Goal: Transaction & Acquisition: Download file/media

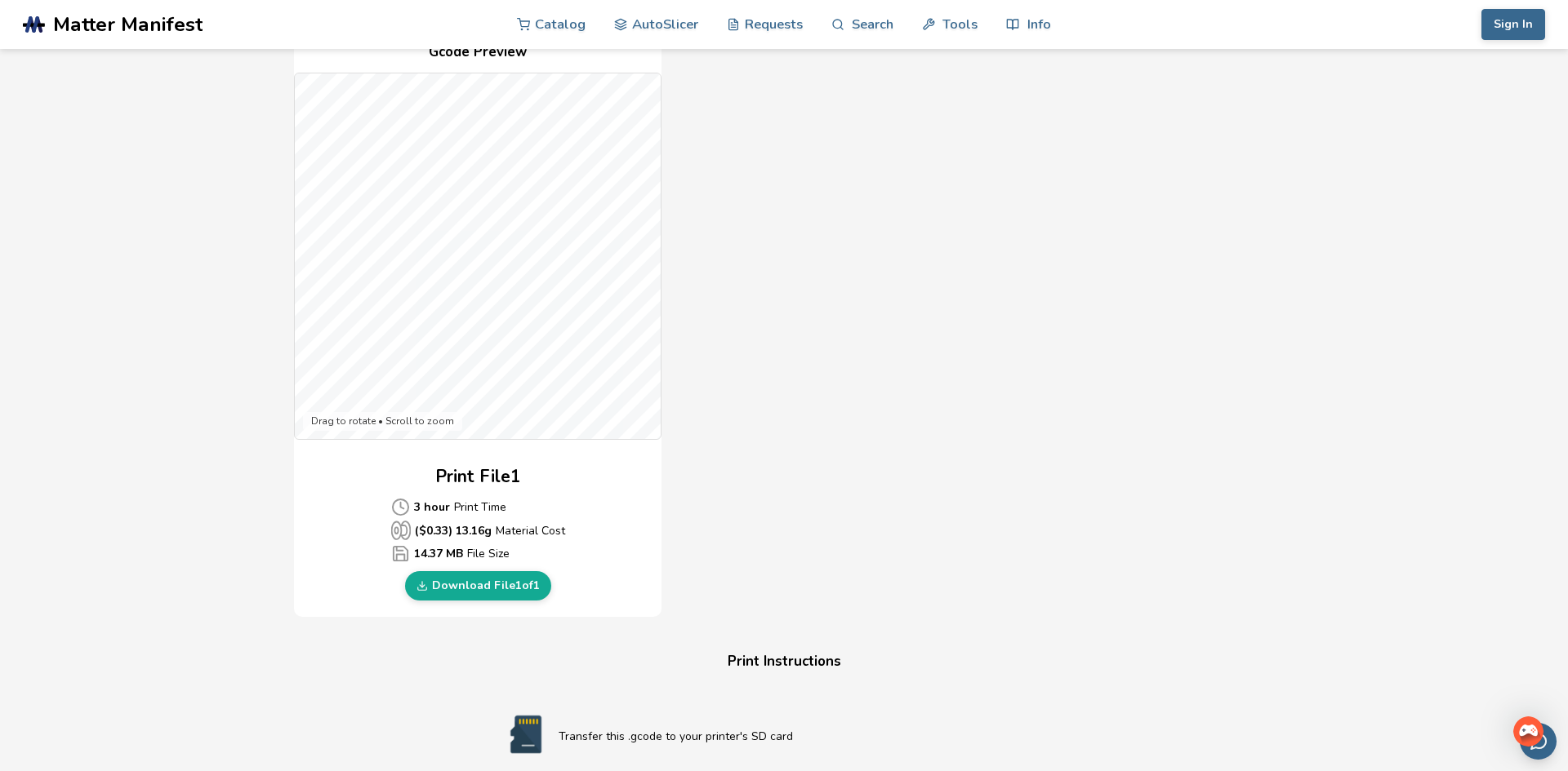
scroll to position [522, 0]
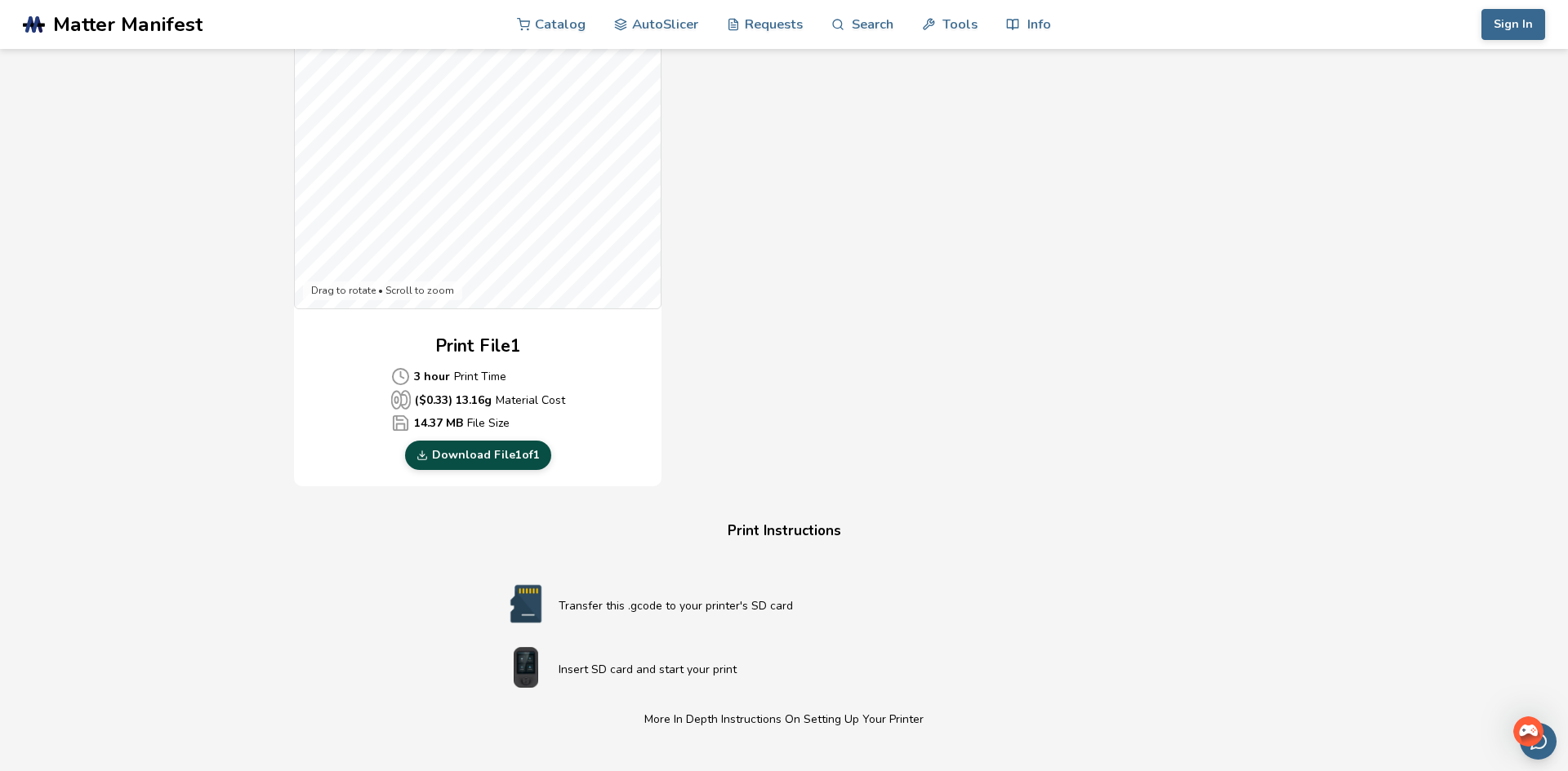
click at [488, 457] on link "Download File 1 of 1" at bounding box center [478, 455] width 146 height 29
click at [494, 454] on link "Download File 1 of 1" at bounding box center [478, 455] width 146 height 29
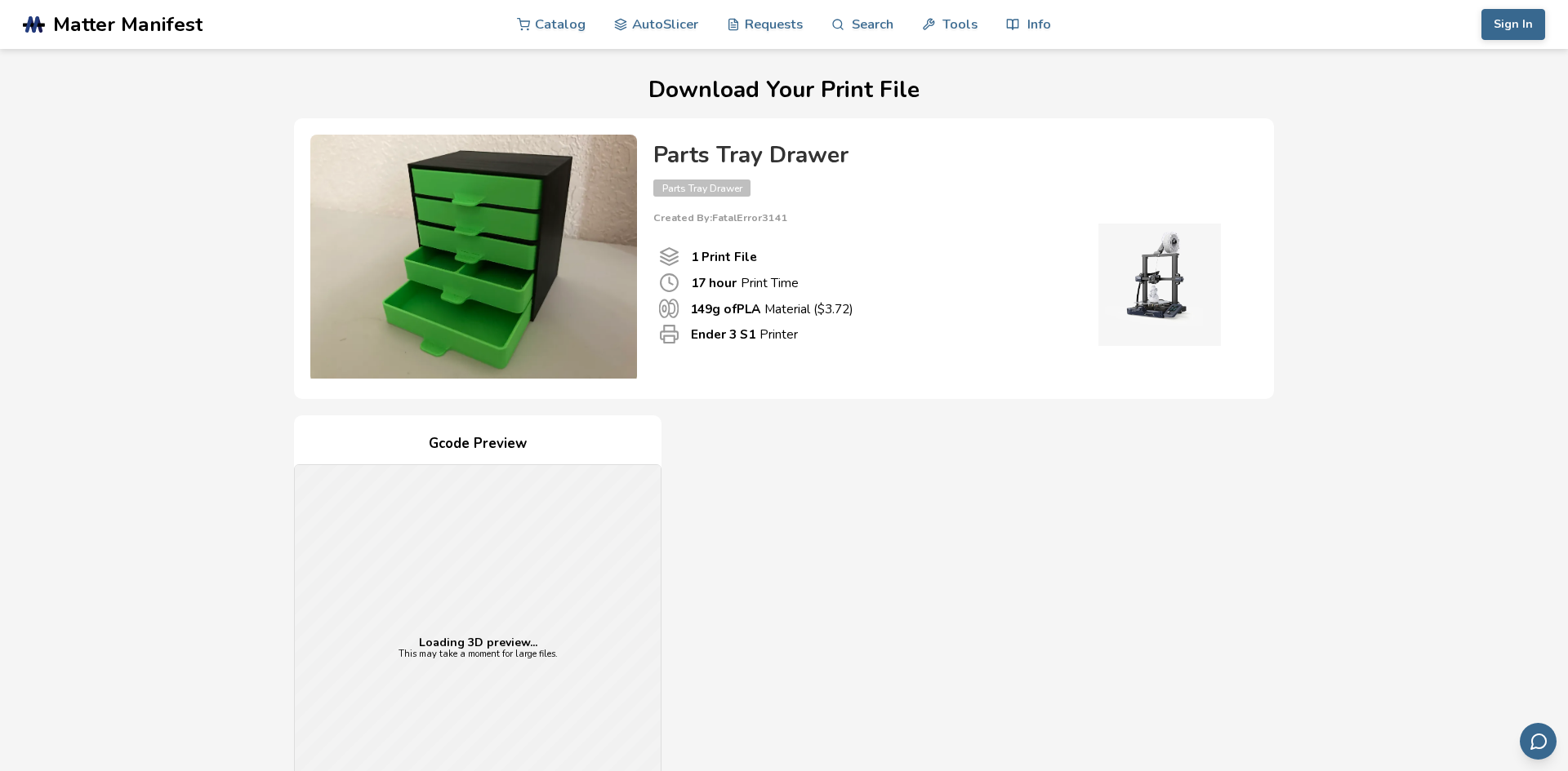
click at [1192, 554] on div "Gcode Preview Loading 3D preview... This may take a moment for large files. Pri…" at bounding box center [783, 712] width 980 height 594
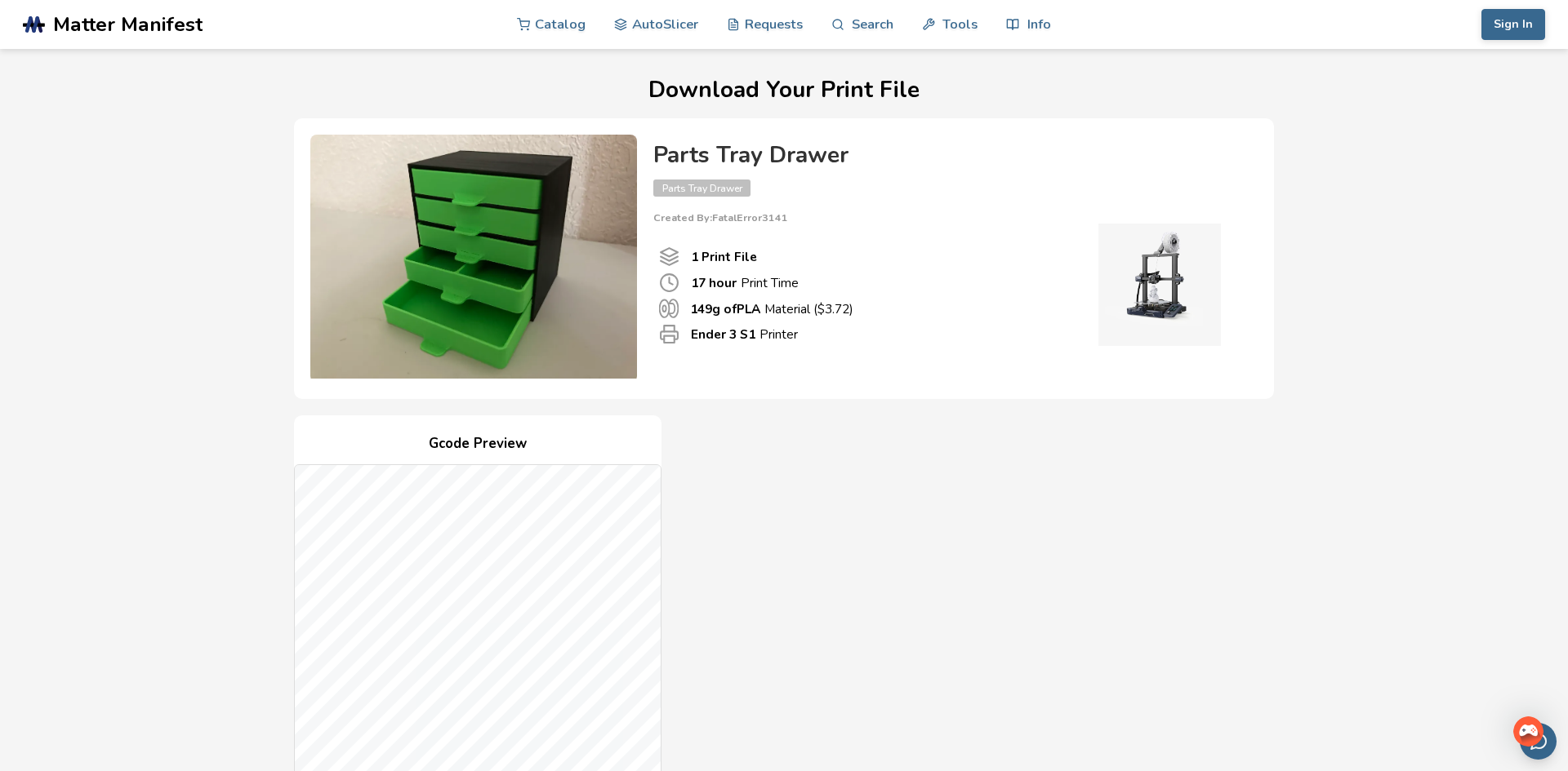
scroll to position [98, 0]
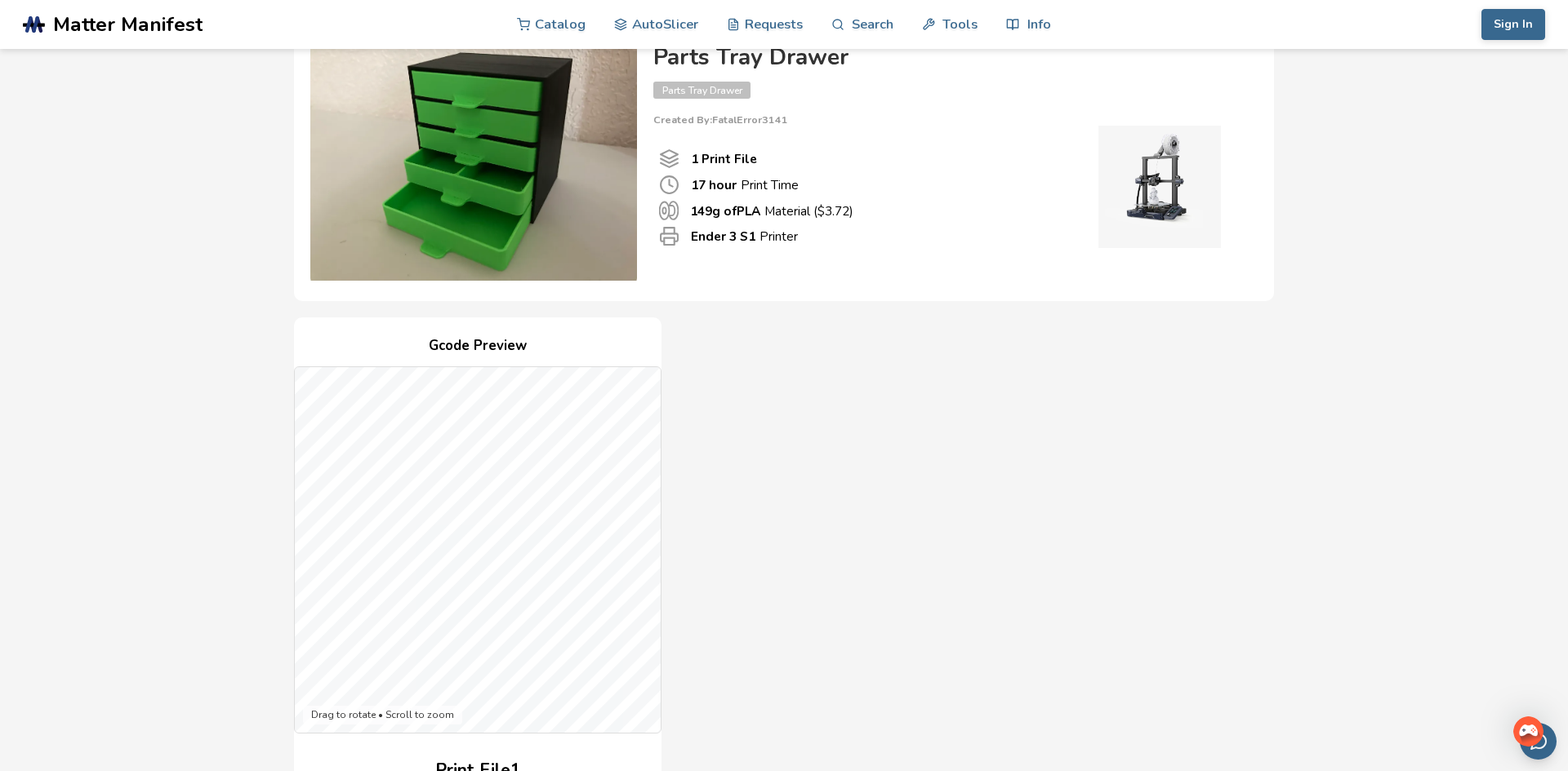
click at [993, 426] on div "Gcode Preview Drag to rotate • Scroll to zoom Print File 1 17 hour Print Time (…" at bounding box center [783, 614] width 980 height 594
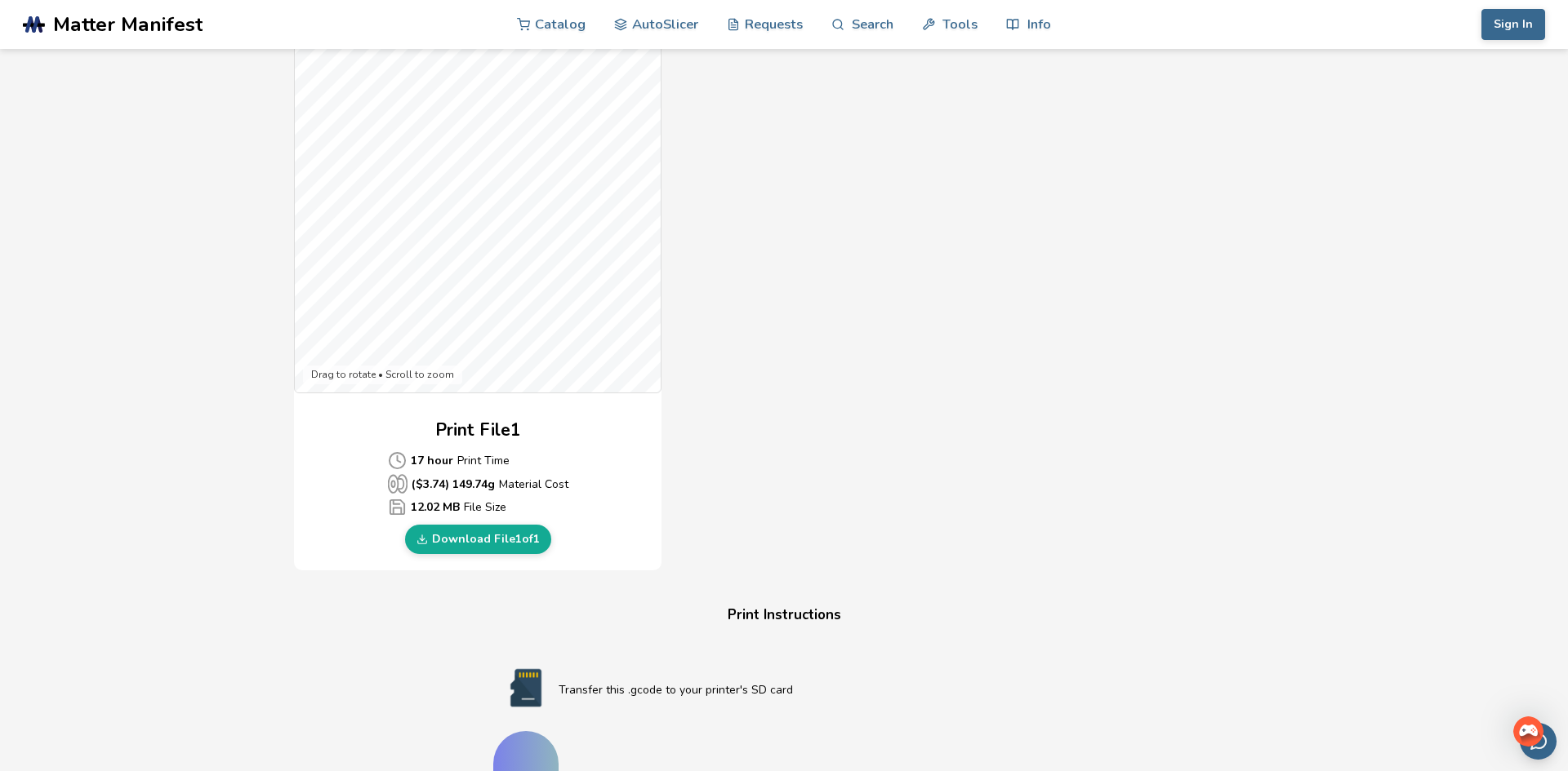
scroll to position [457, 0]
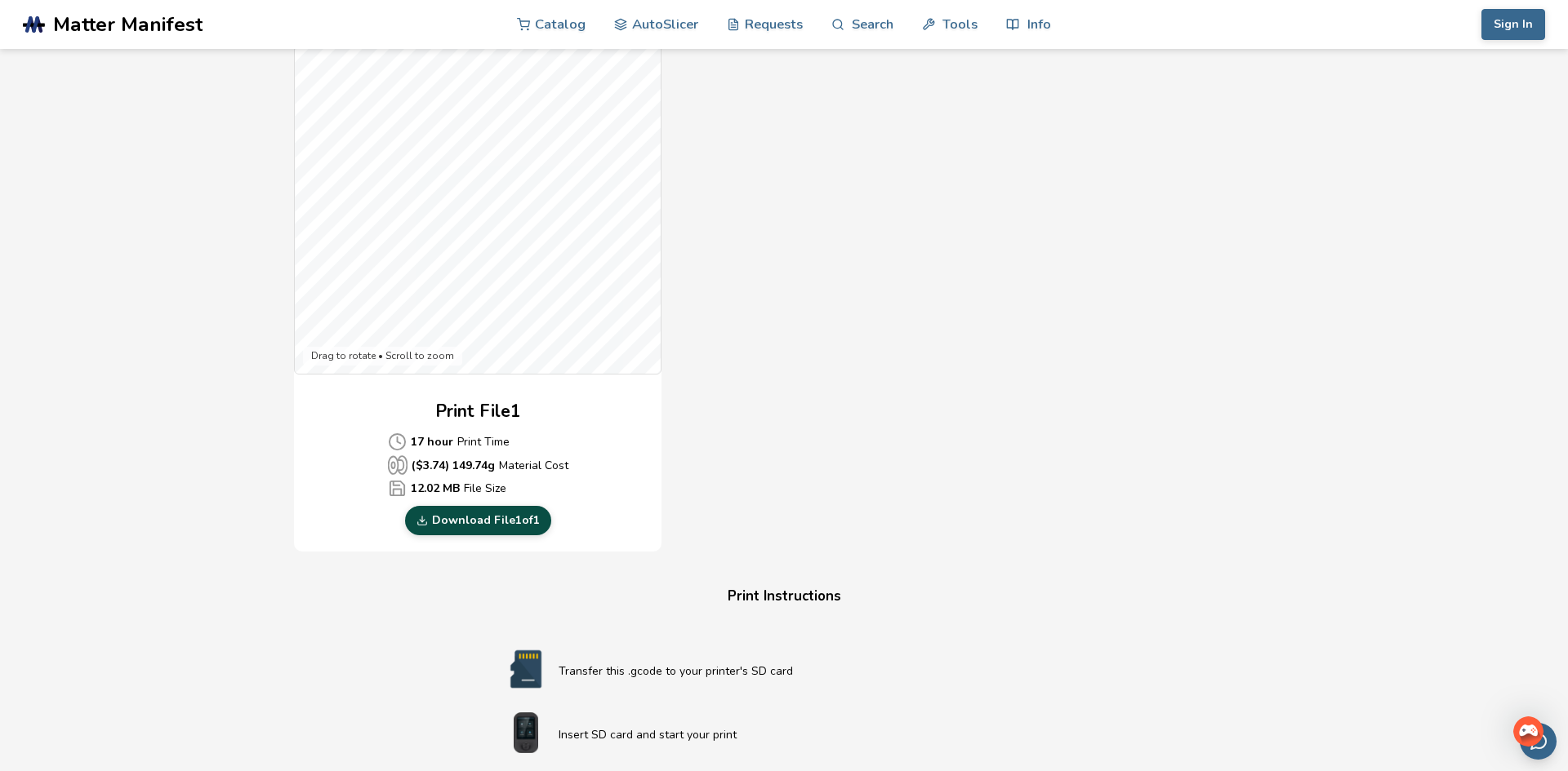
click at [478, 525] on link "Download File 1 of 1" at bounding box center [478, 520] width 146 height 29
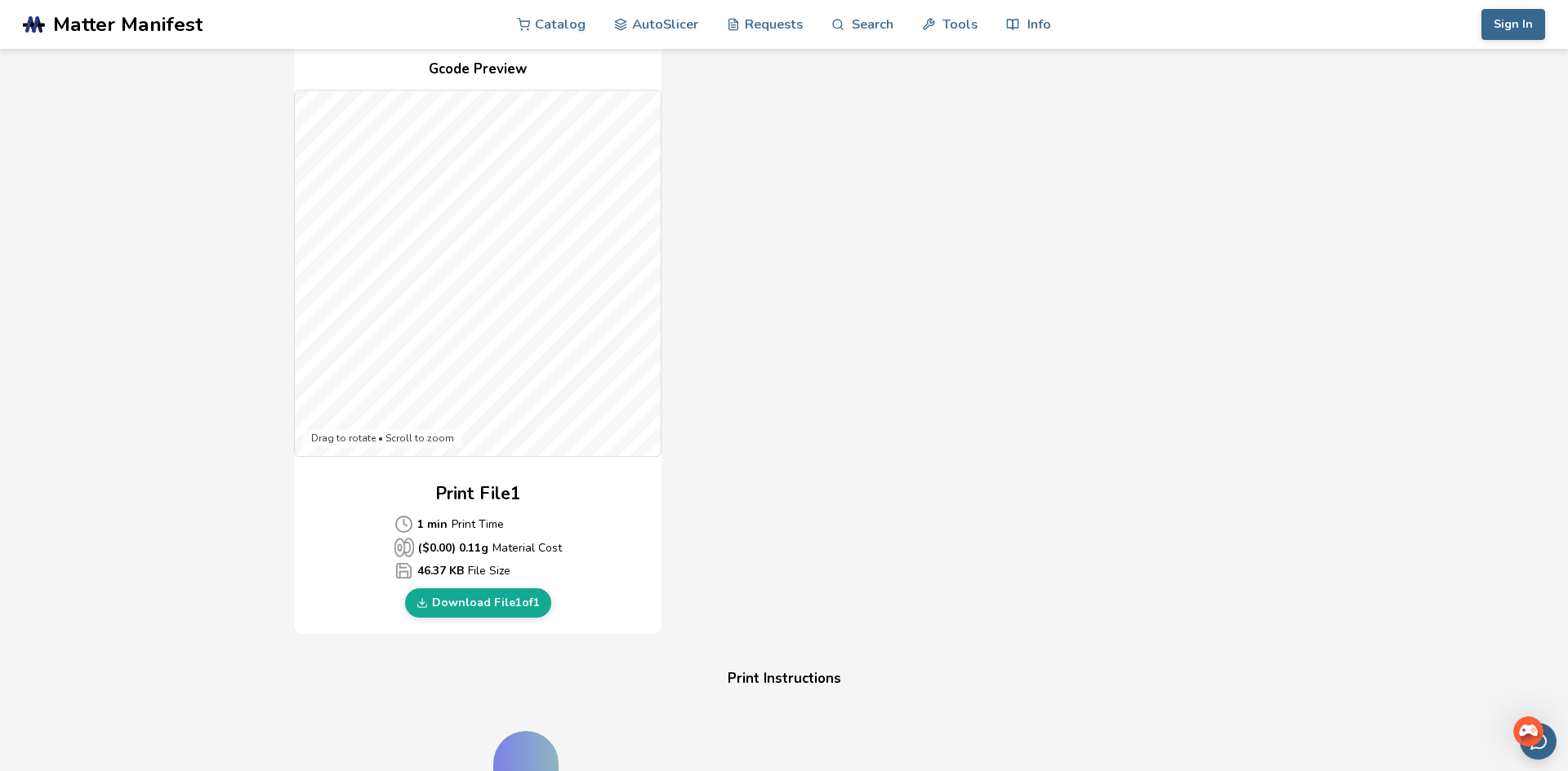
scroll to position [391, 0]
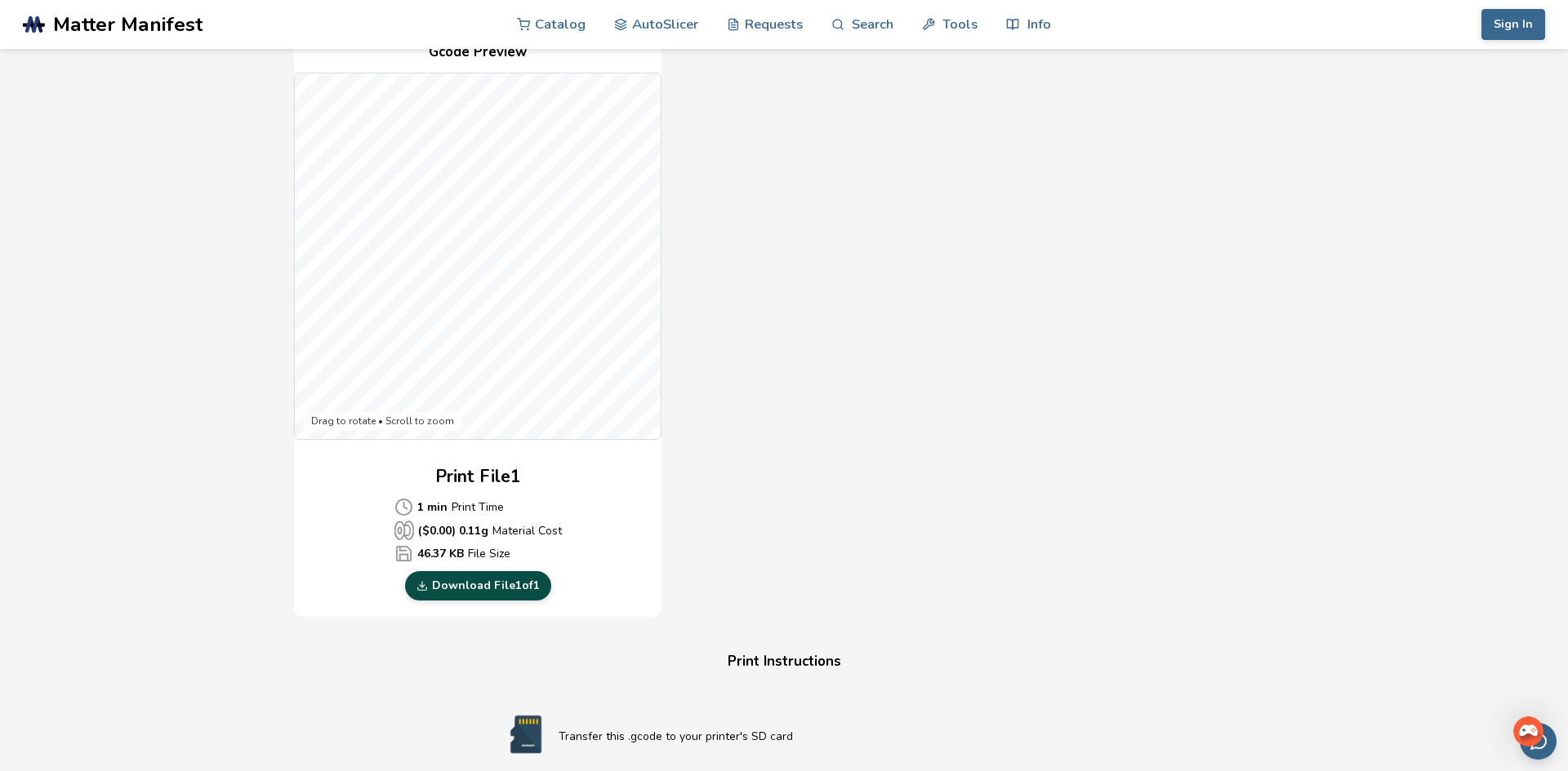
click at [485, 585] on link "Download File 1 of 1" at bounding box center [478, 586] width 146 height 29
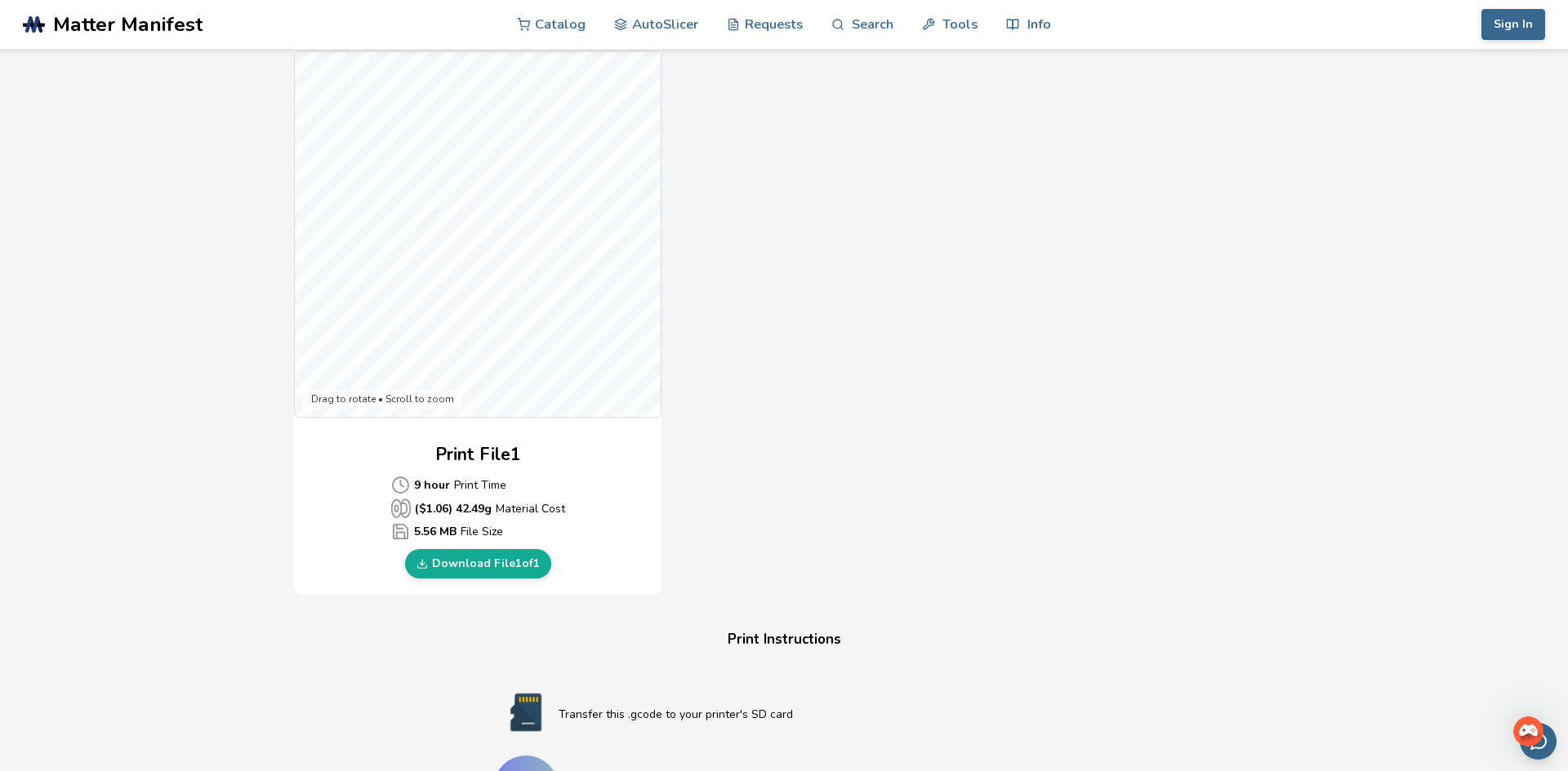
scroll to position [457, 0]
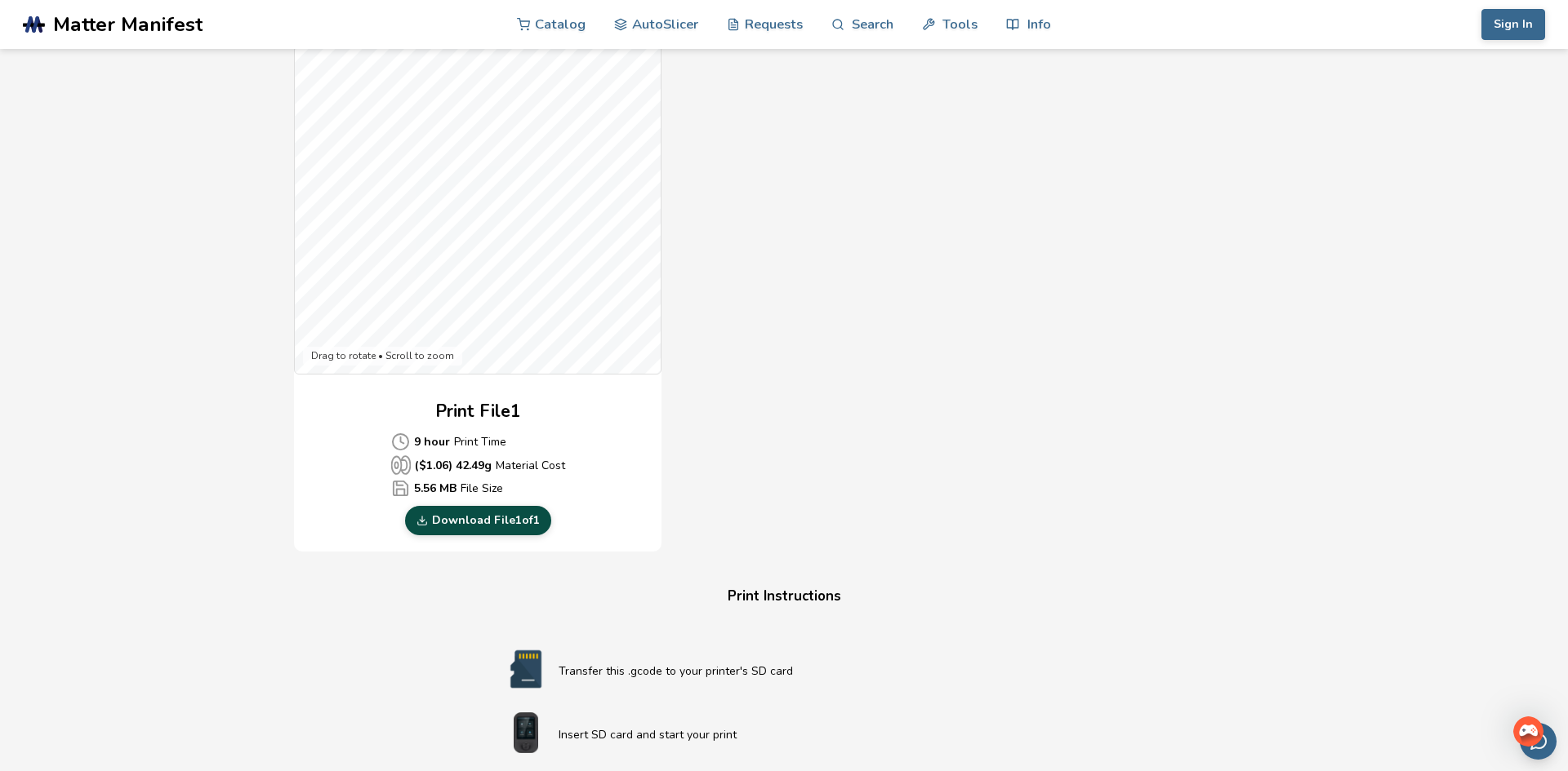
click at [494, 526] on link "Download File 1 of 1" at bounding box center [478, 520] width 146 height 29
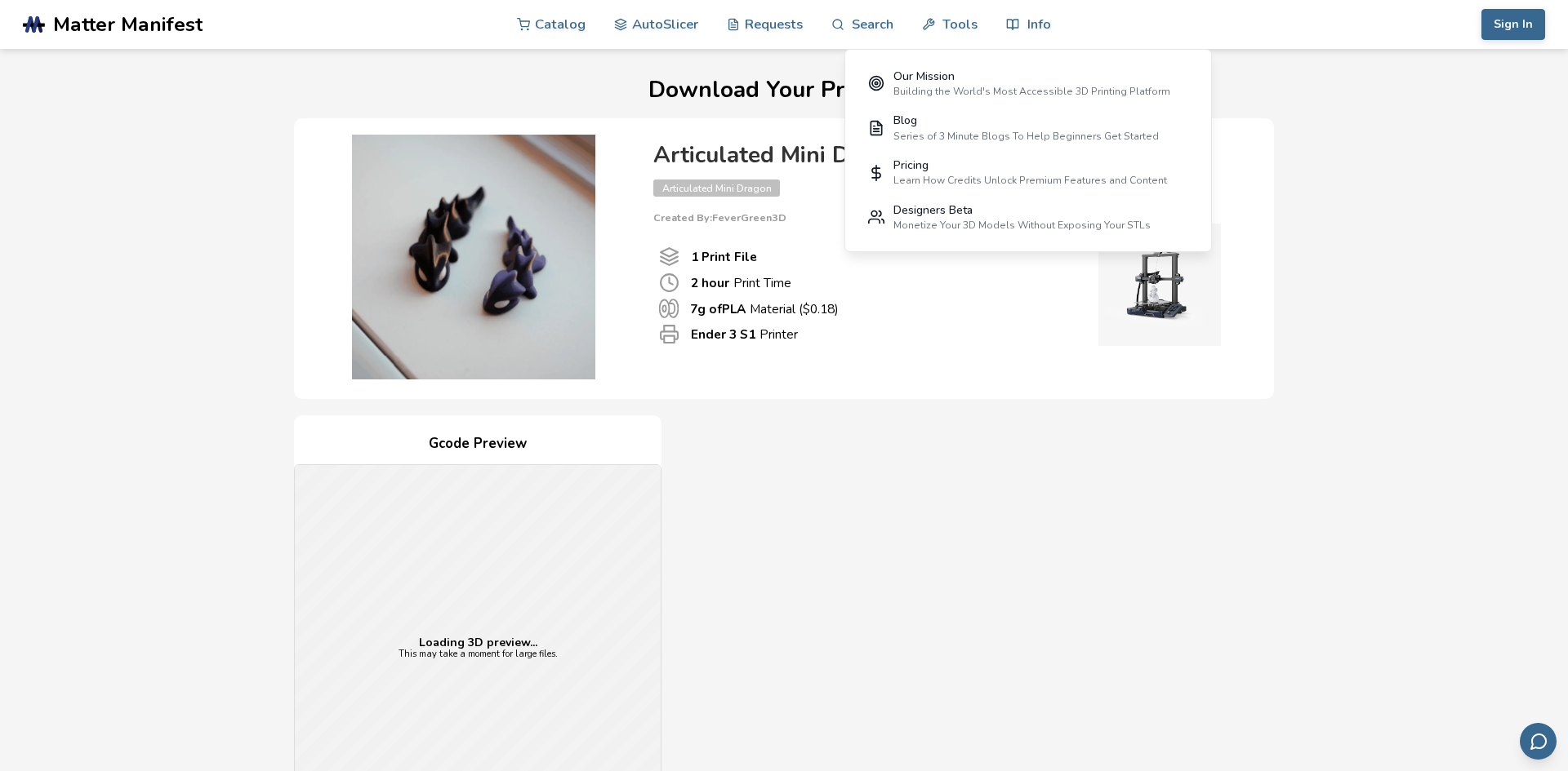
click at [821, 508] on div "Gcode Preview Loading 3D preview... This may take a moment for large files. Pri…" at bounding box center [783, 712] width 980 height 594
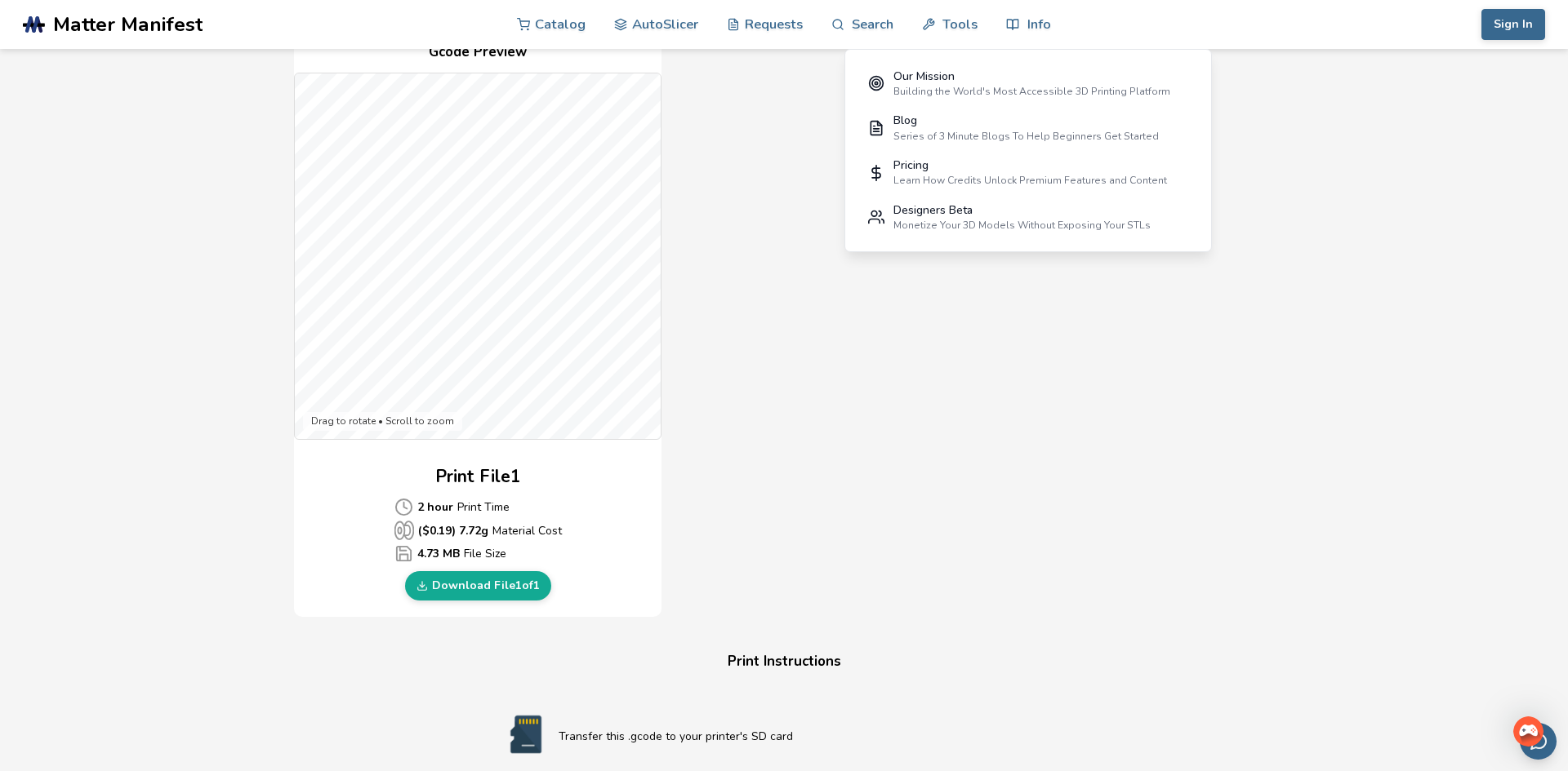
scroll to position [424, 0]
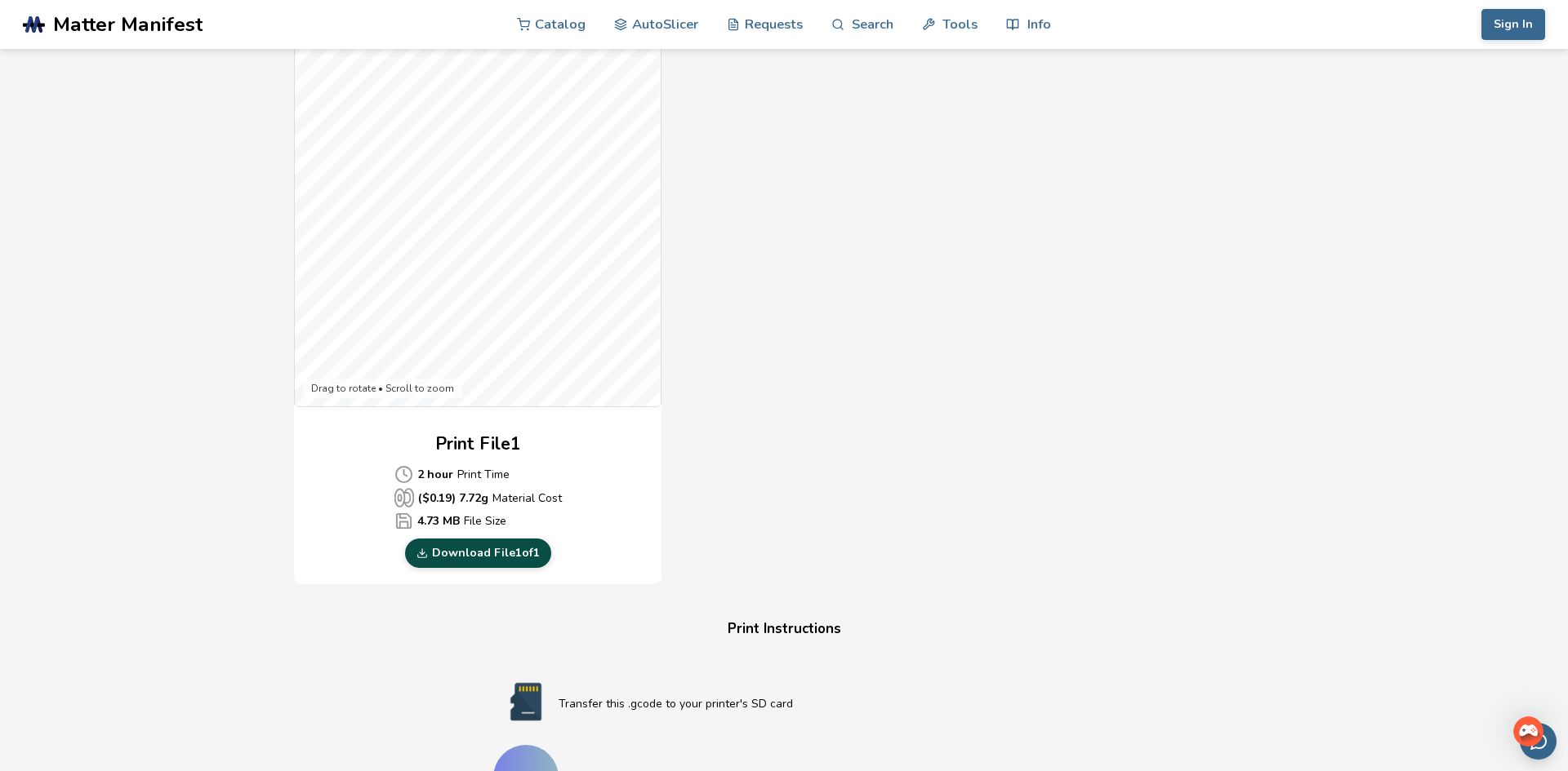
click at [460, 559] on link "Download File 1 of 1" at bounding box center [478, 553] width 146 height 29
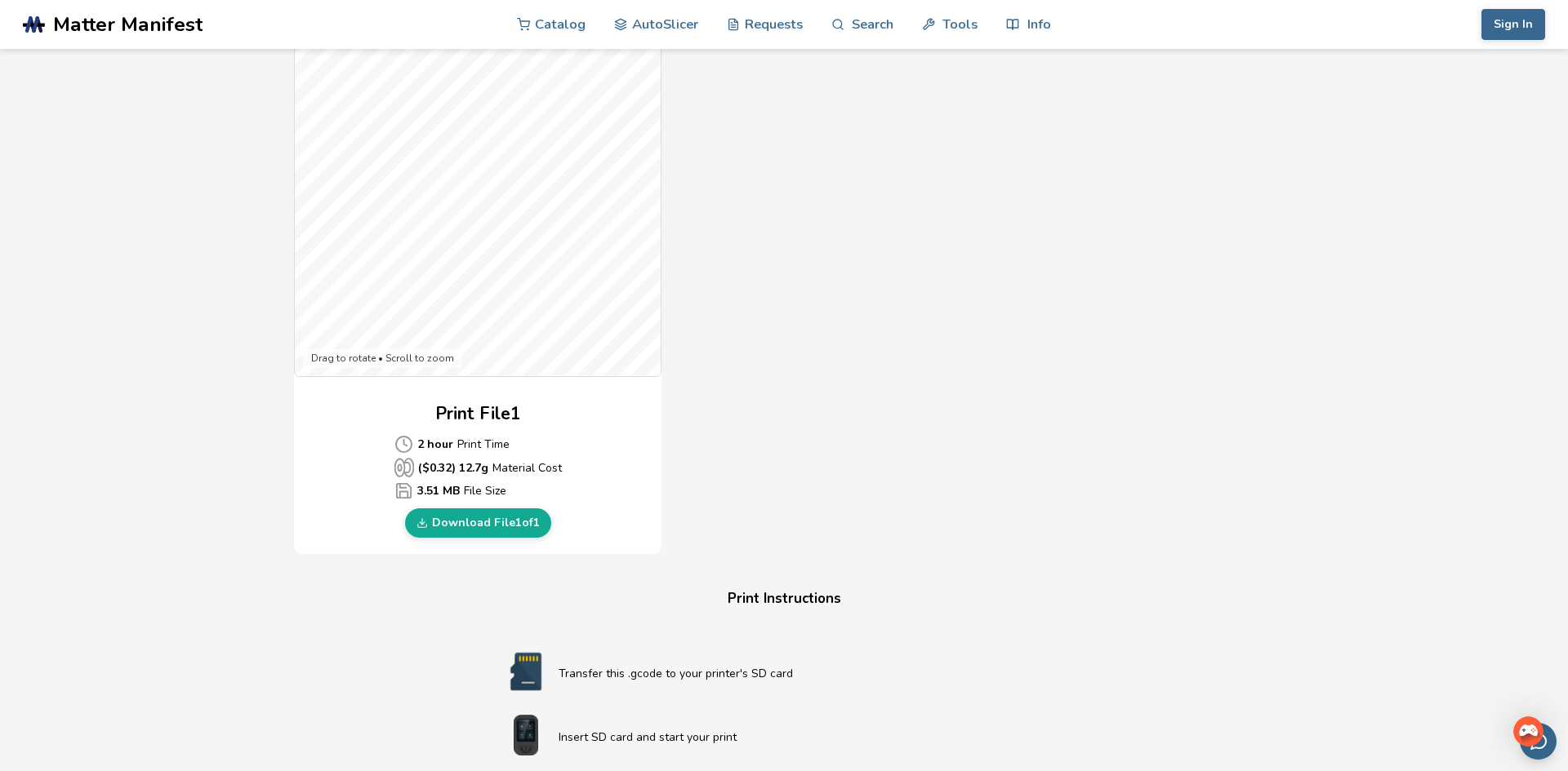
scroll to position [522, 0]
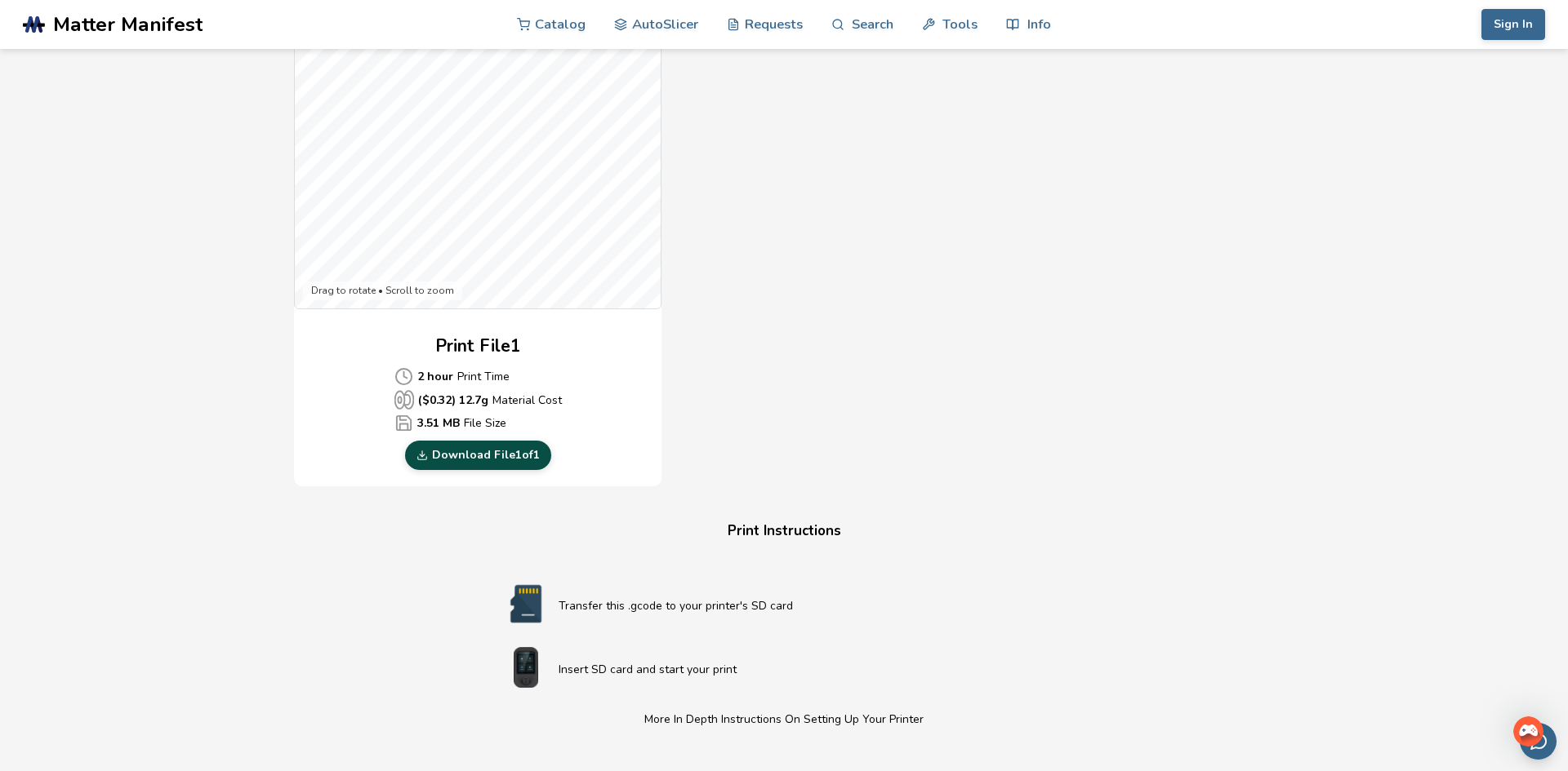
click at [521, 459] on link "Download File 1 of 1" at bounding box center [478, 455] width 146 height 29
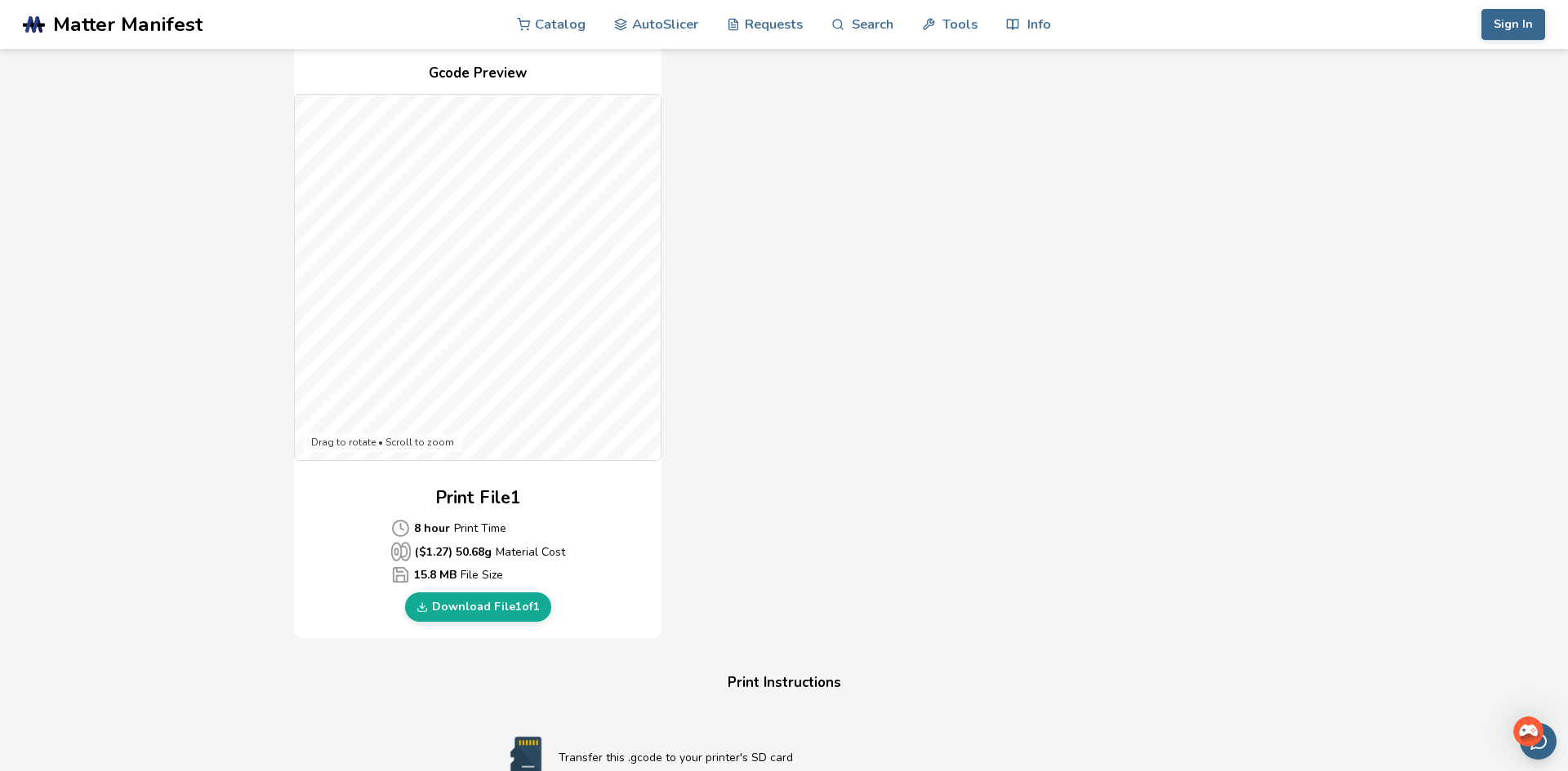
scroll to position [424, 0]
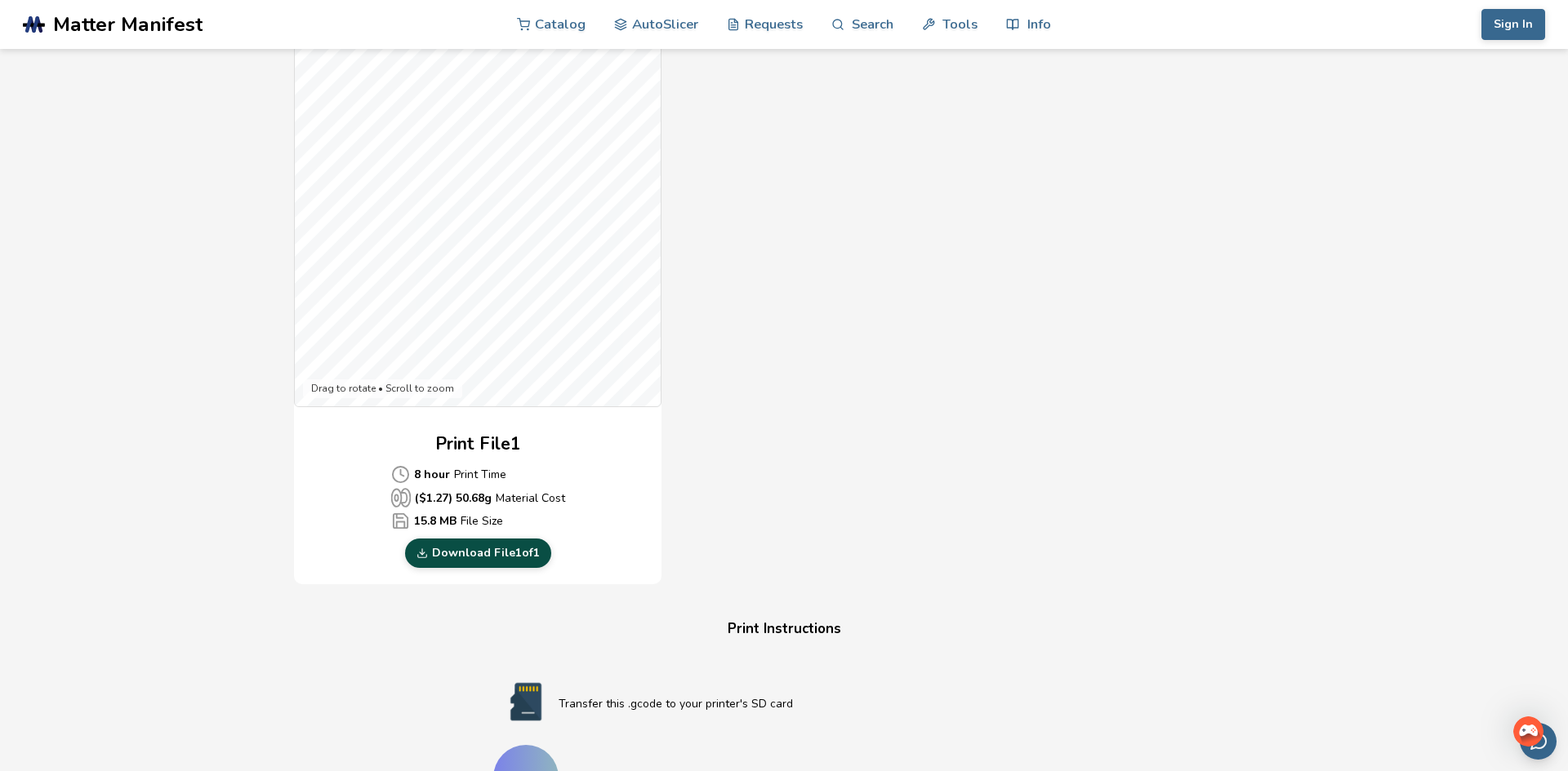
click at [509, 551] on link "Download File 1 of 1" at bounding box center [478, 553] width 146 height 29
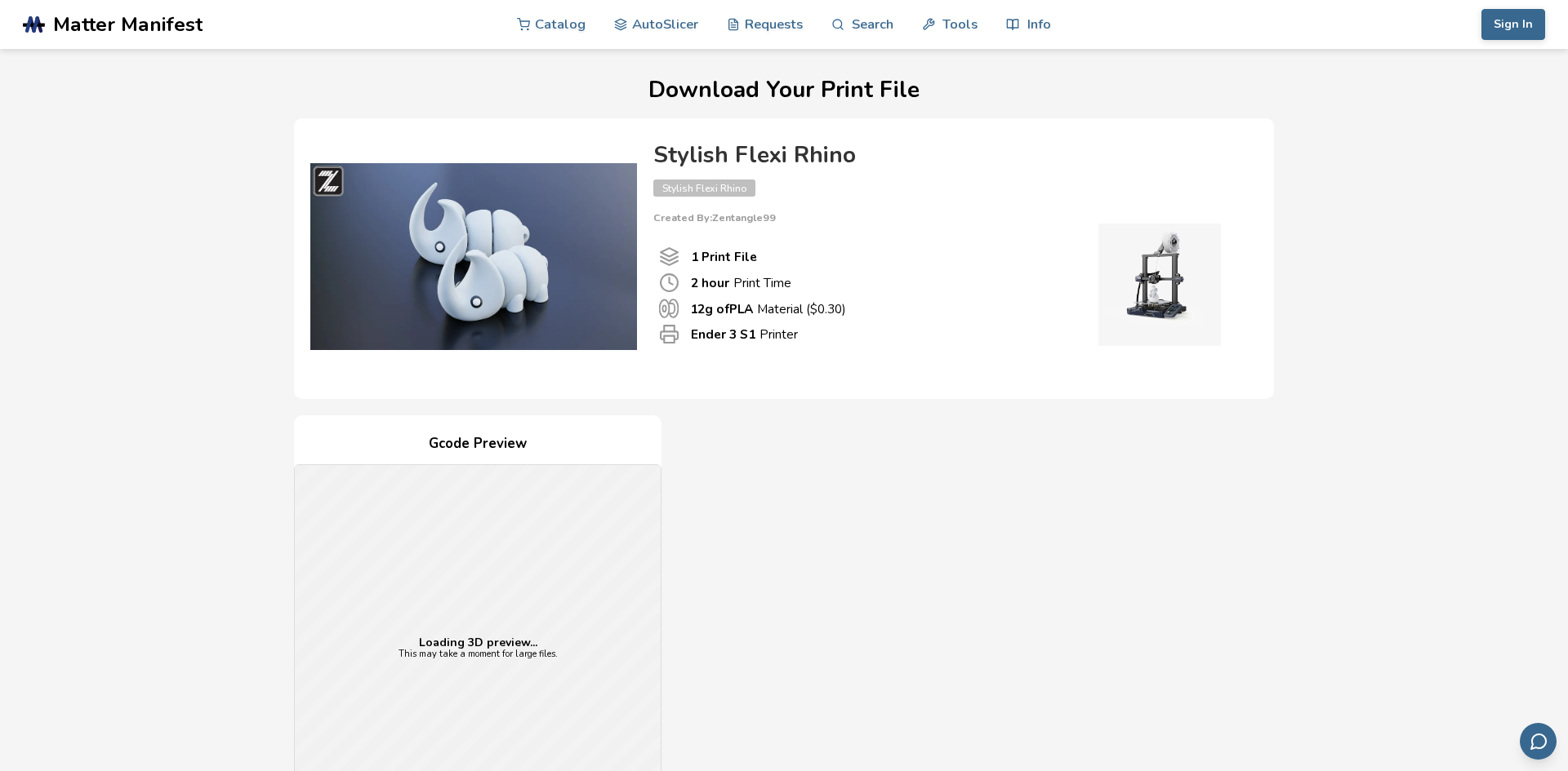
click at [864, 490] on div "Gcode Preview Loading 3D preview... This may take a moment for large files. Pri…" at bounding box center [783, 712] width 980 height 594
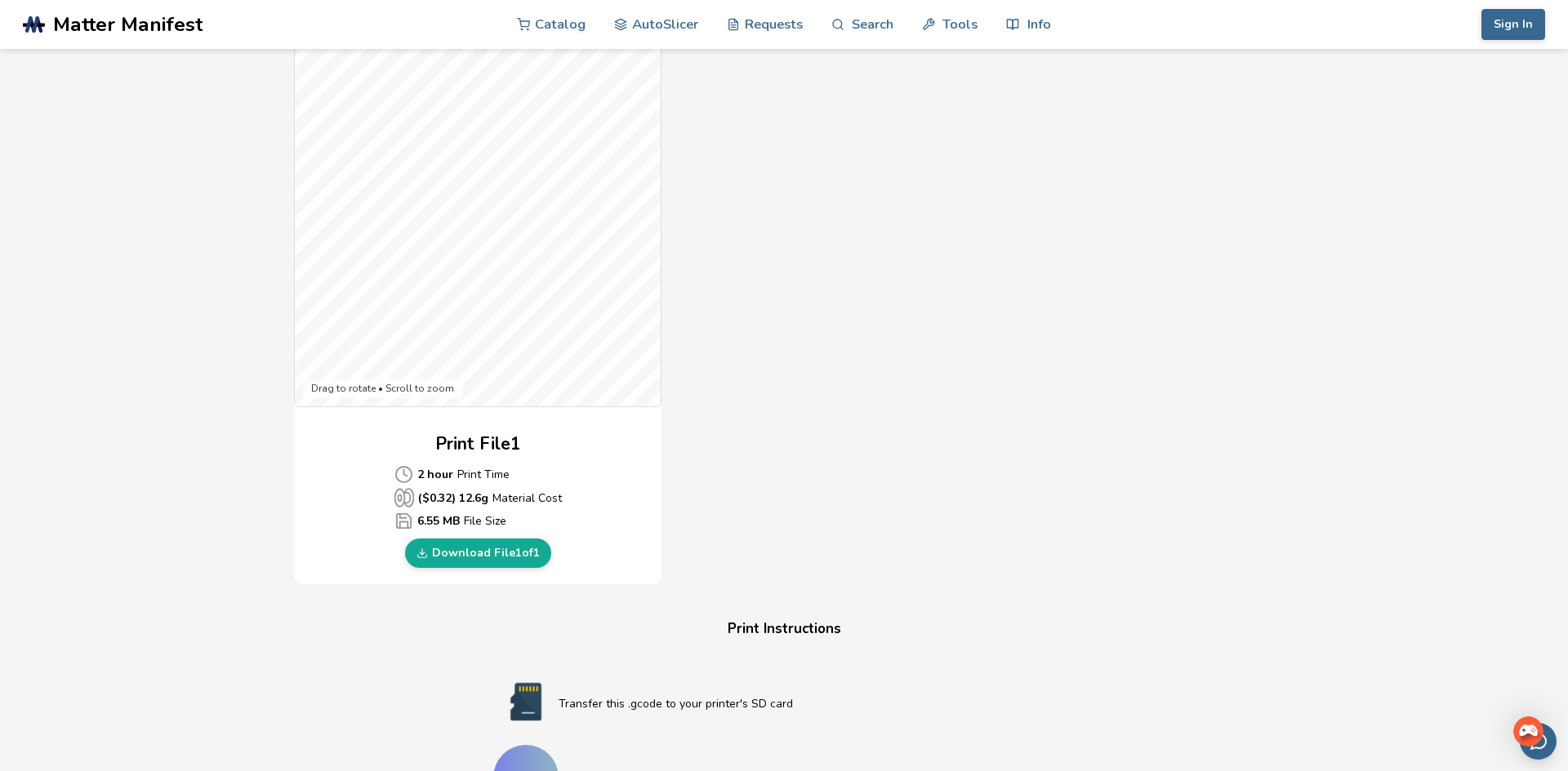
scroll to position [457, 0]
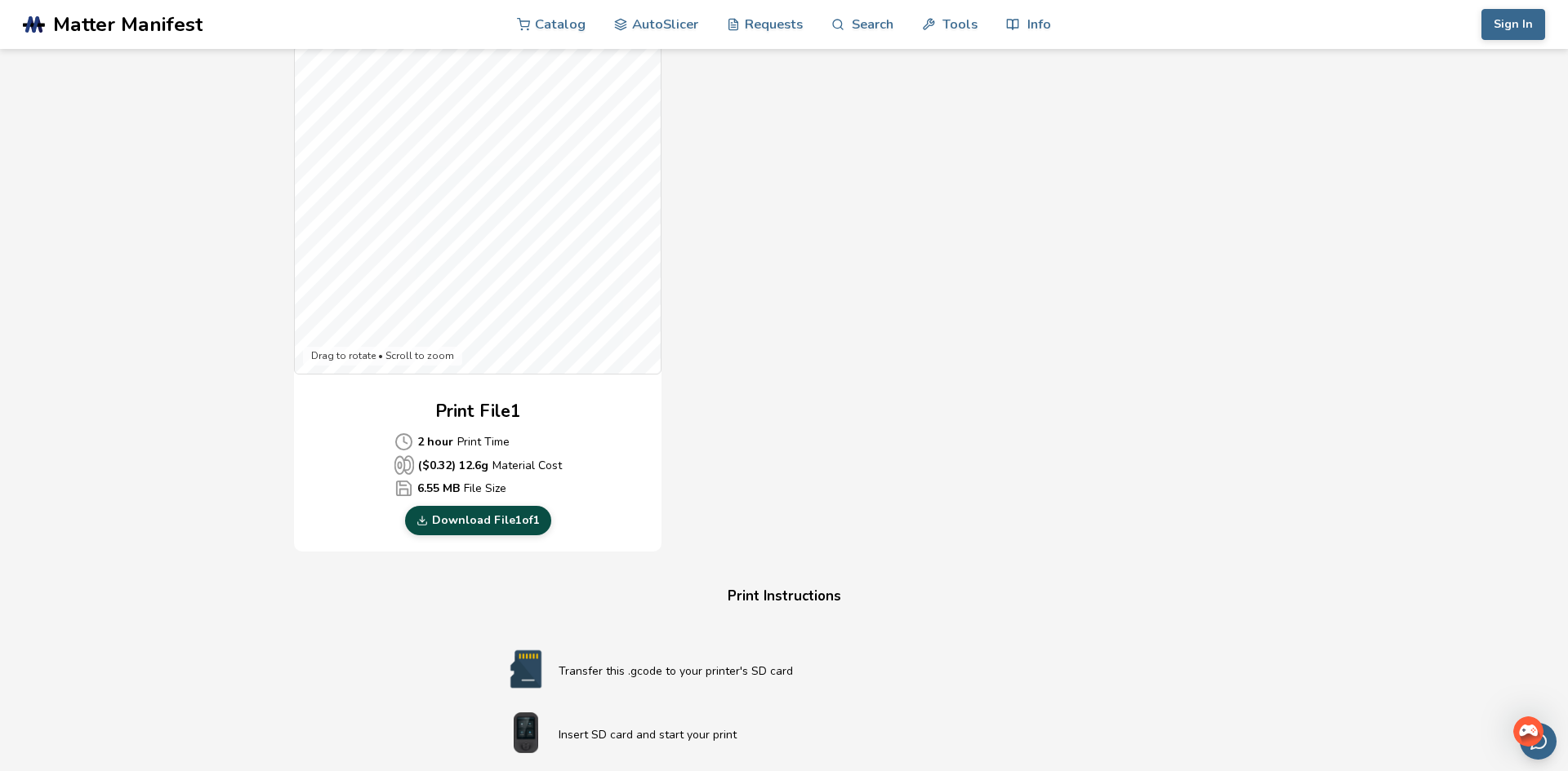
click at [466, 528] on link "Download File 1 of 1" at bounding box center [478, 520] width 146 height 29
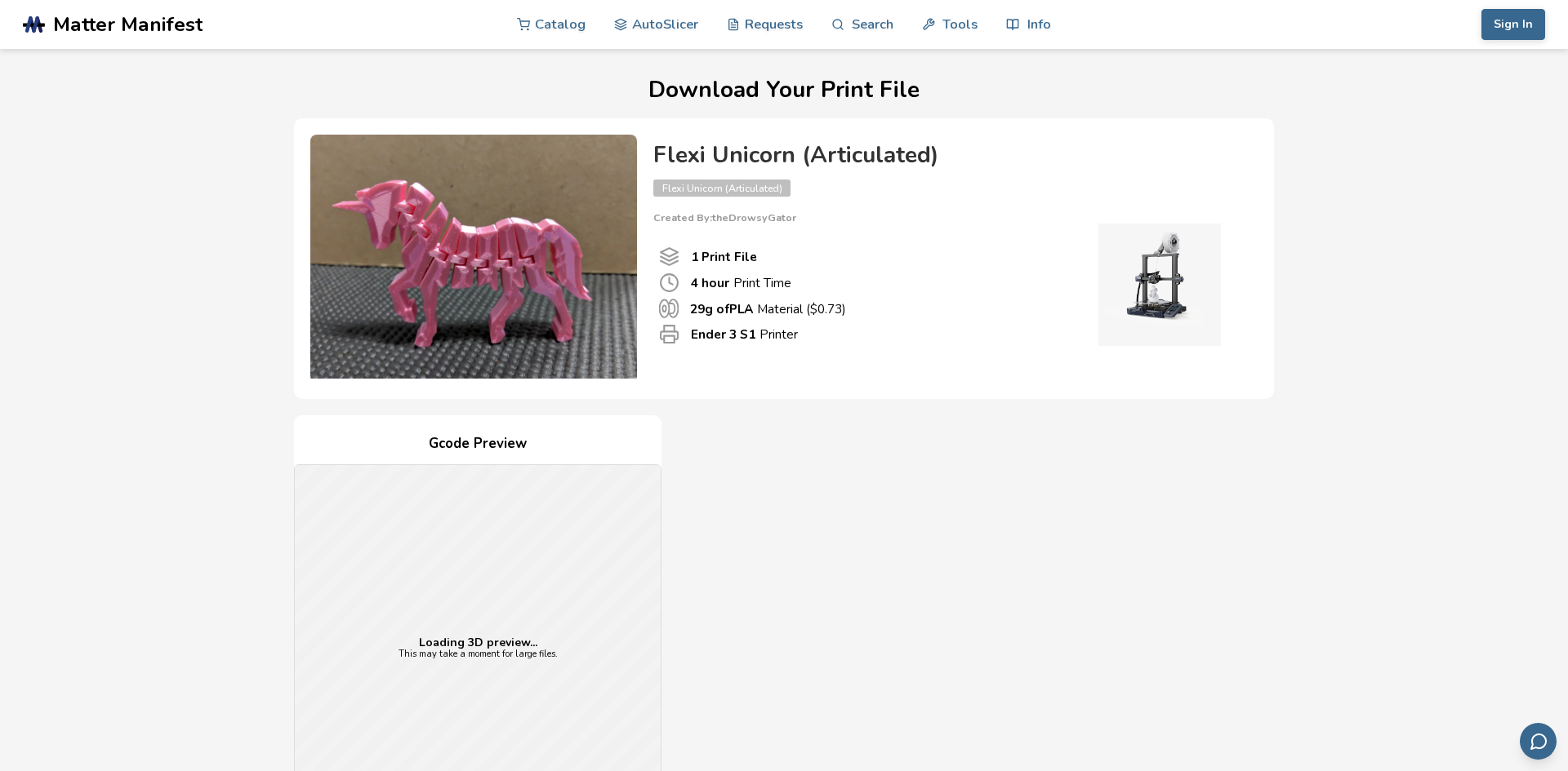
click at [820, 565] on div "Gcode Preview Loading 3D preview... This may take a moment for large files. Pri…" at bounding box center [783, 712] width 980 height 594
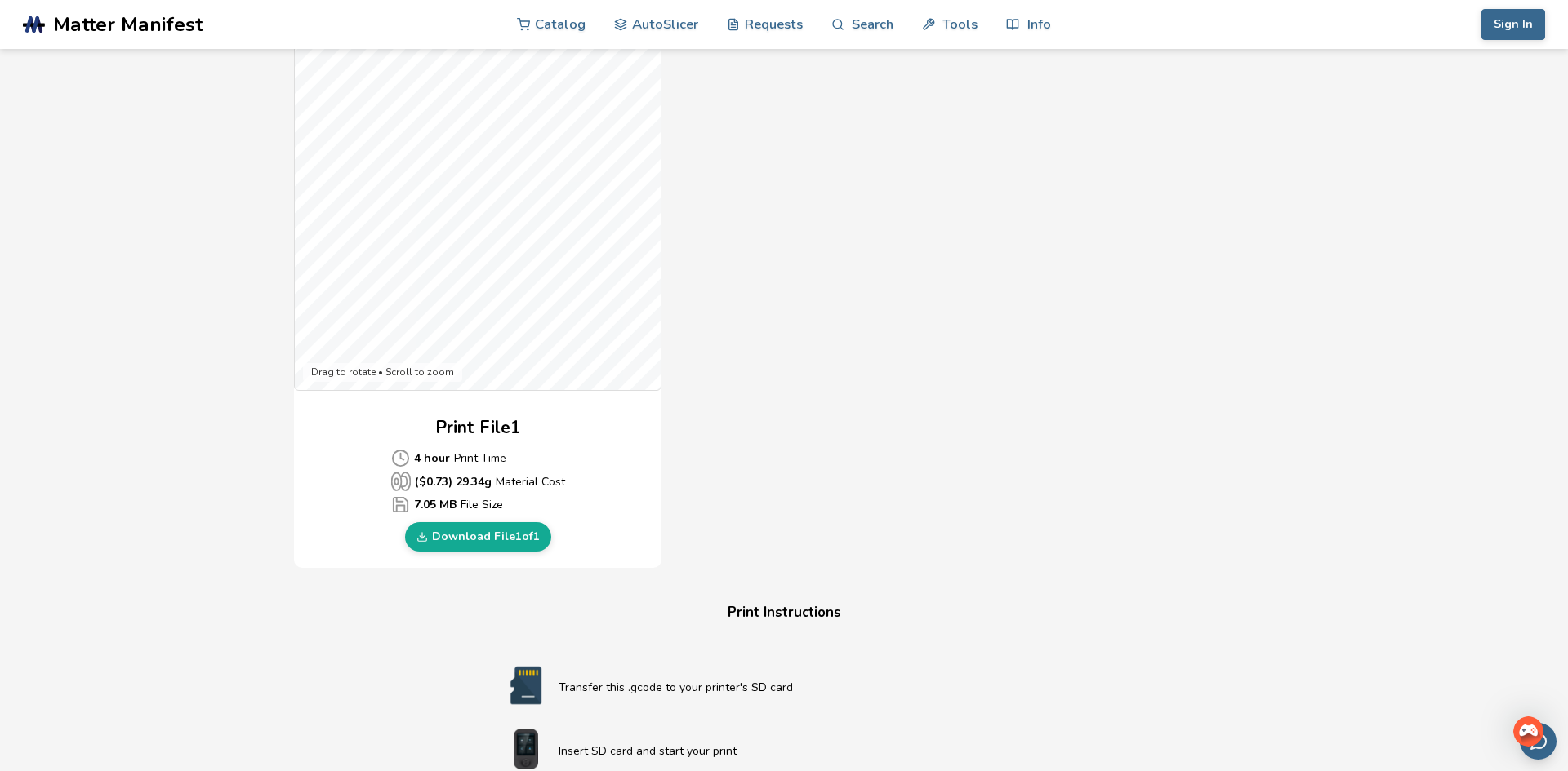
scroll to position [513, 0]
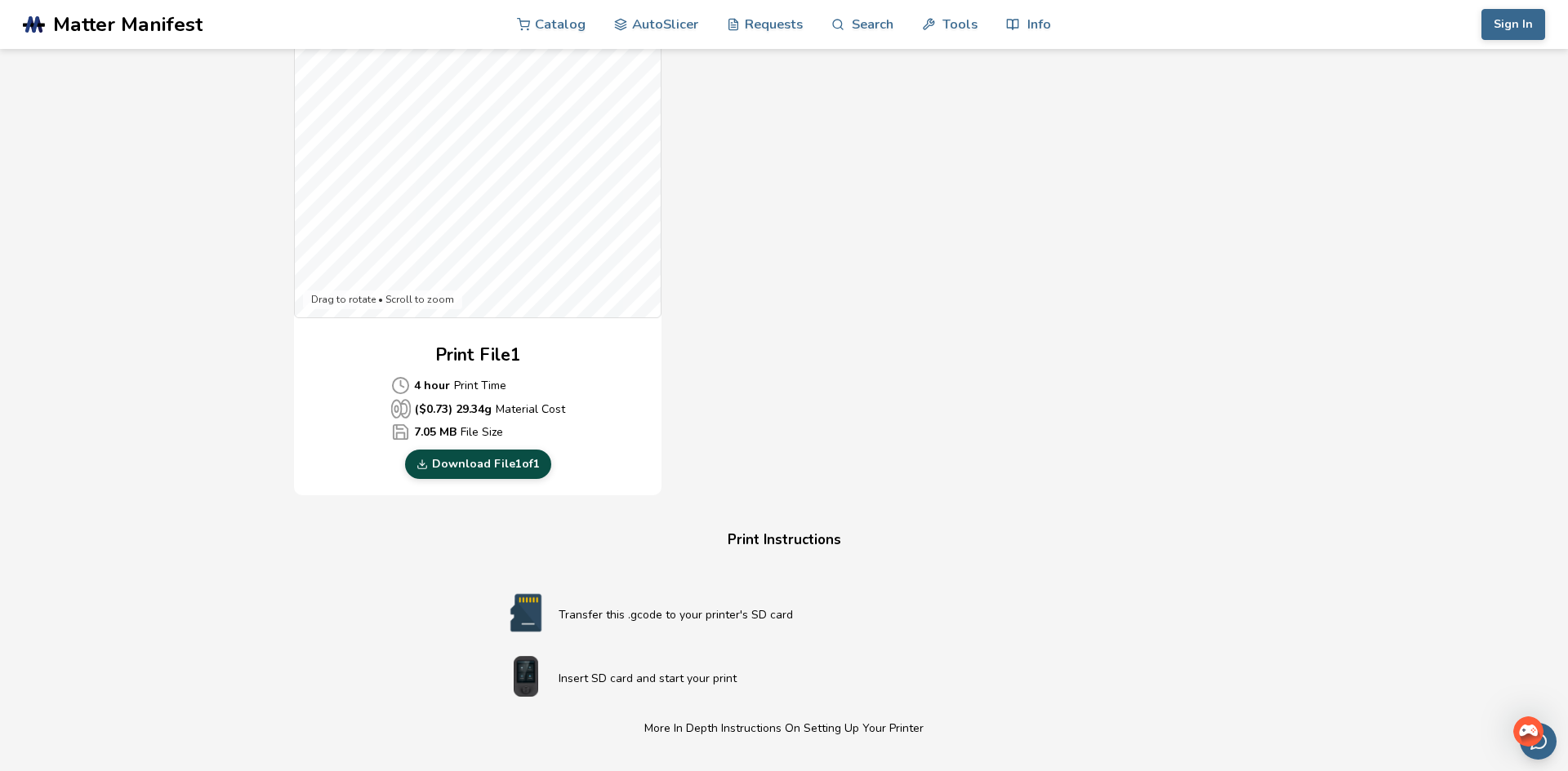
click at [486, 459] on link "Download File 1 of 1" at bounding box center [478, 464] width 146 height 29
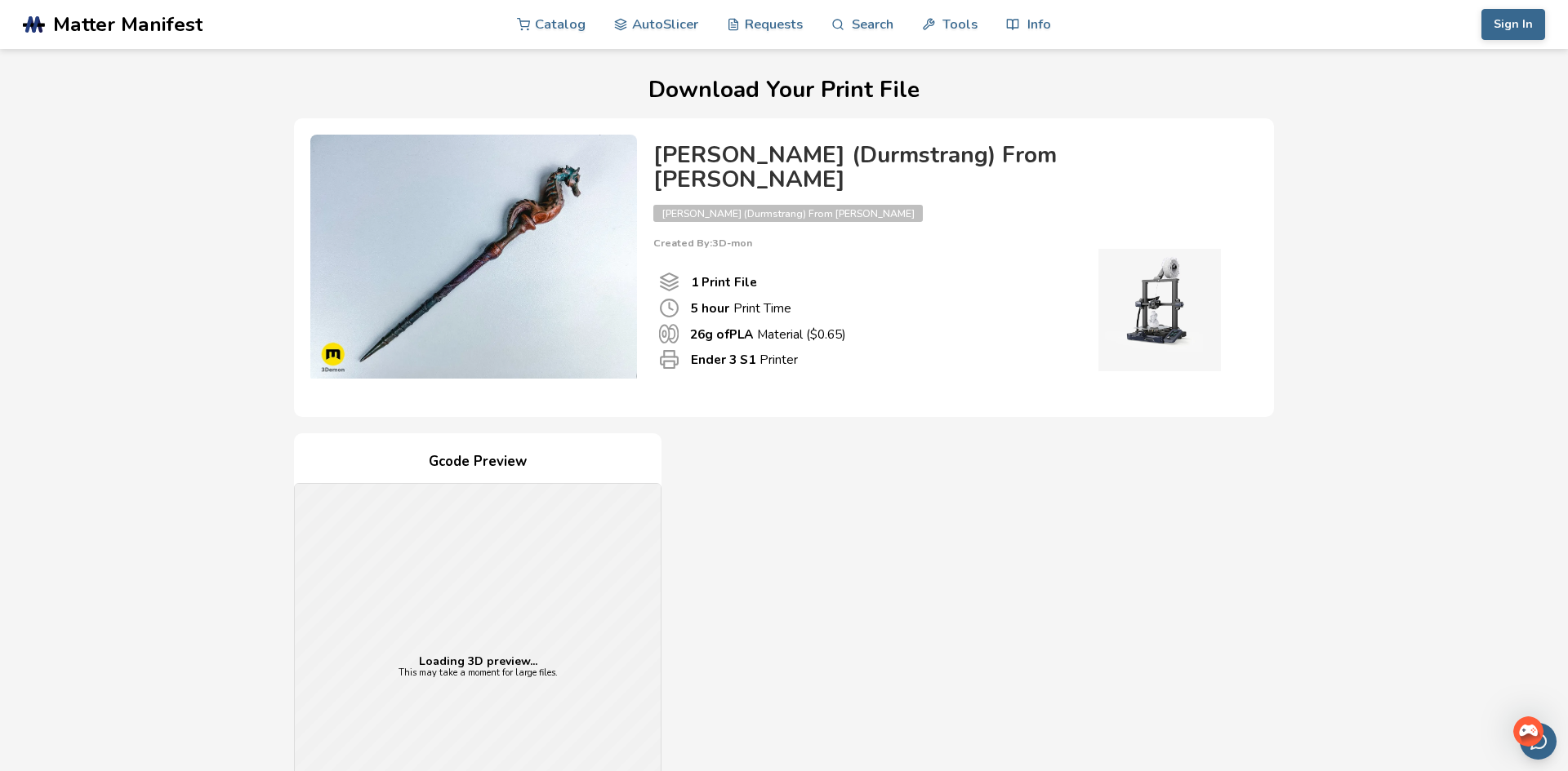
click at [1008, 513] on div "Gcode Preview Loading 3D preview... This may take a moment for large files. Pri…" at bounding box center [783, 729] width 980 height 594
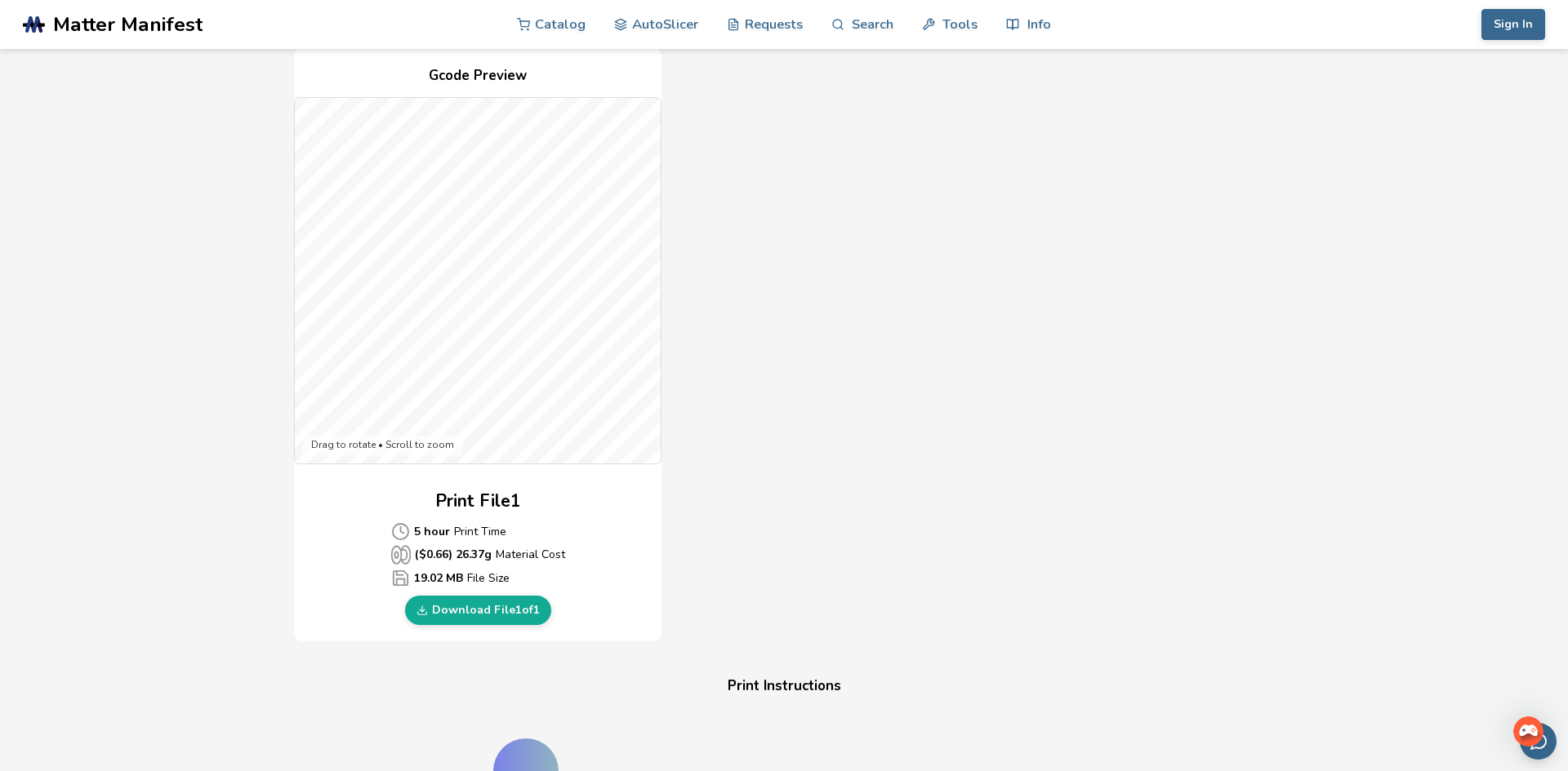
scroll to position [424, 0]
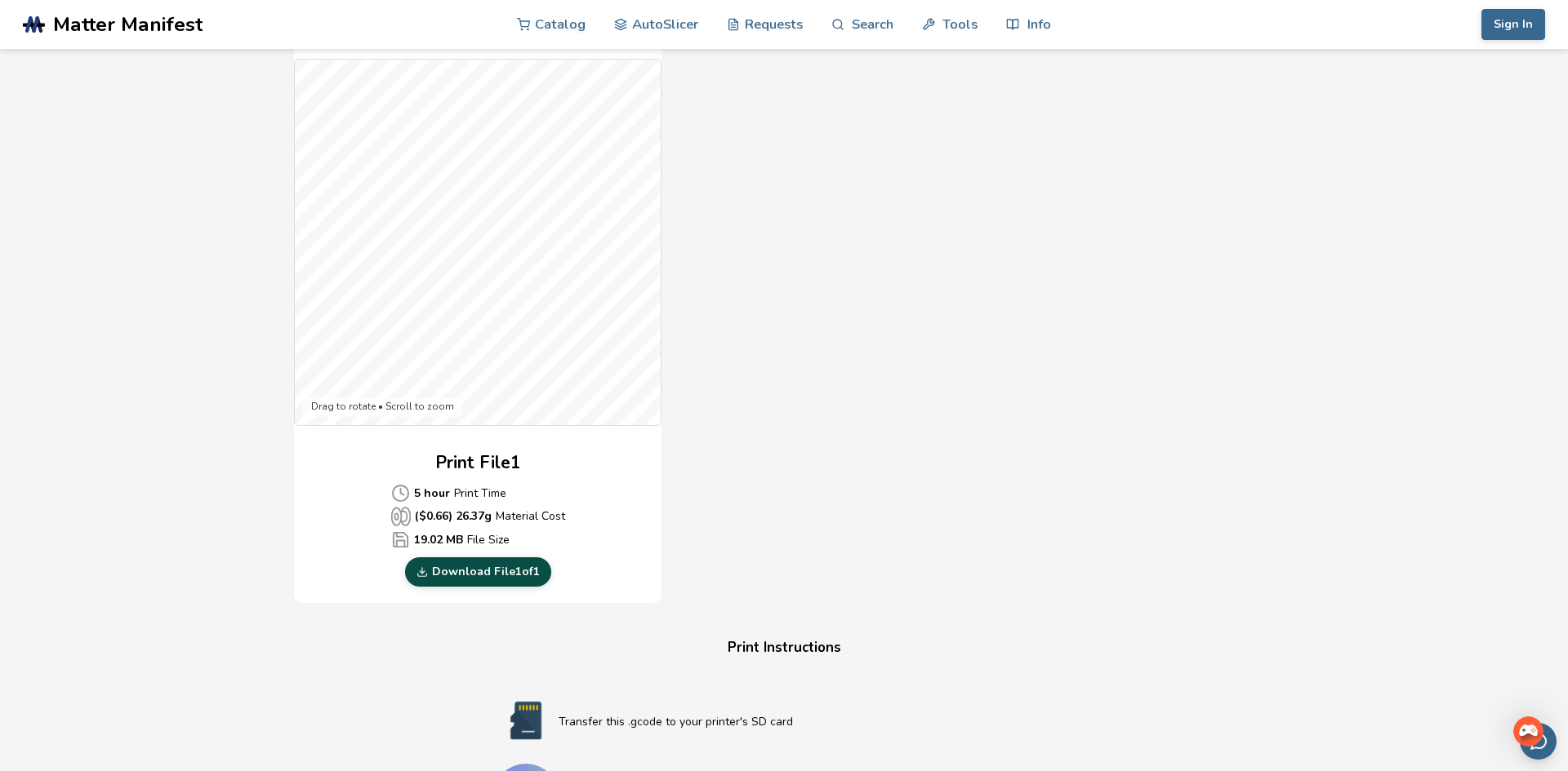
click at [480, 557] on link "Download File 1 of 1" at bounding box center [478, 571] width 146 height 29
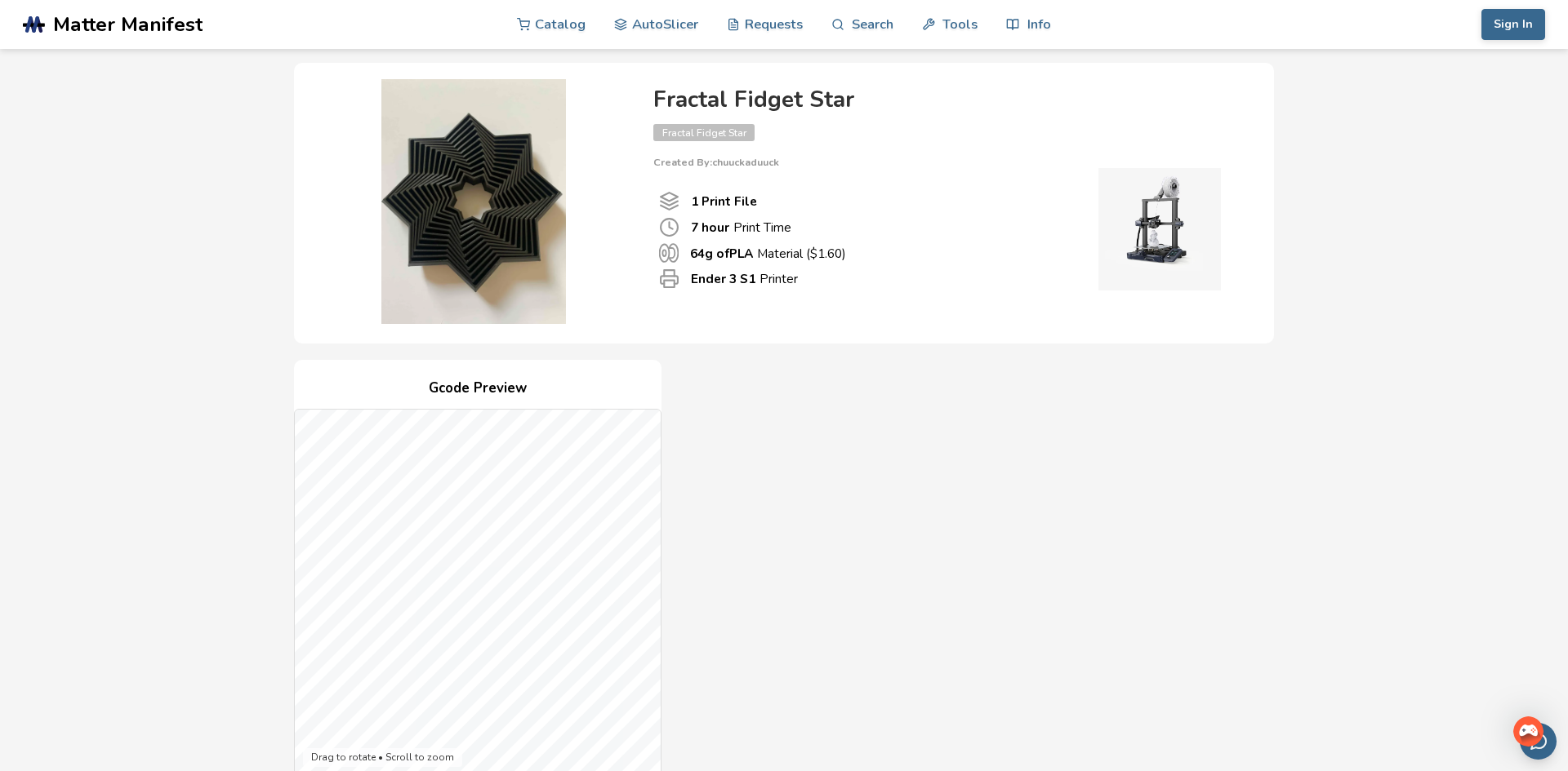
scroll to position [65, 0]
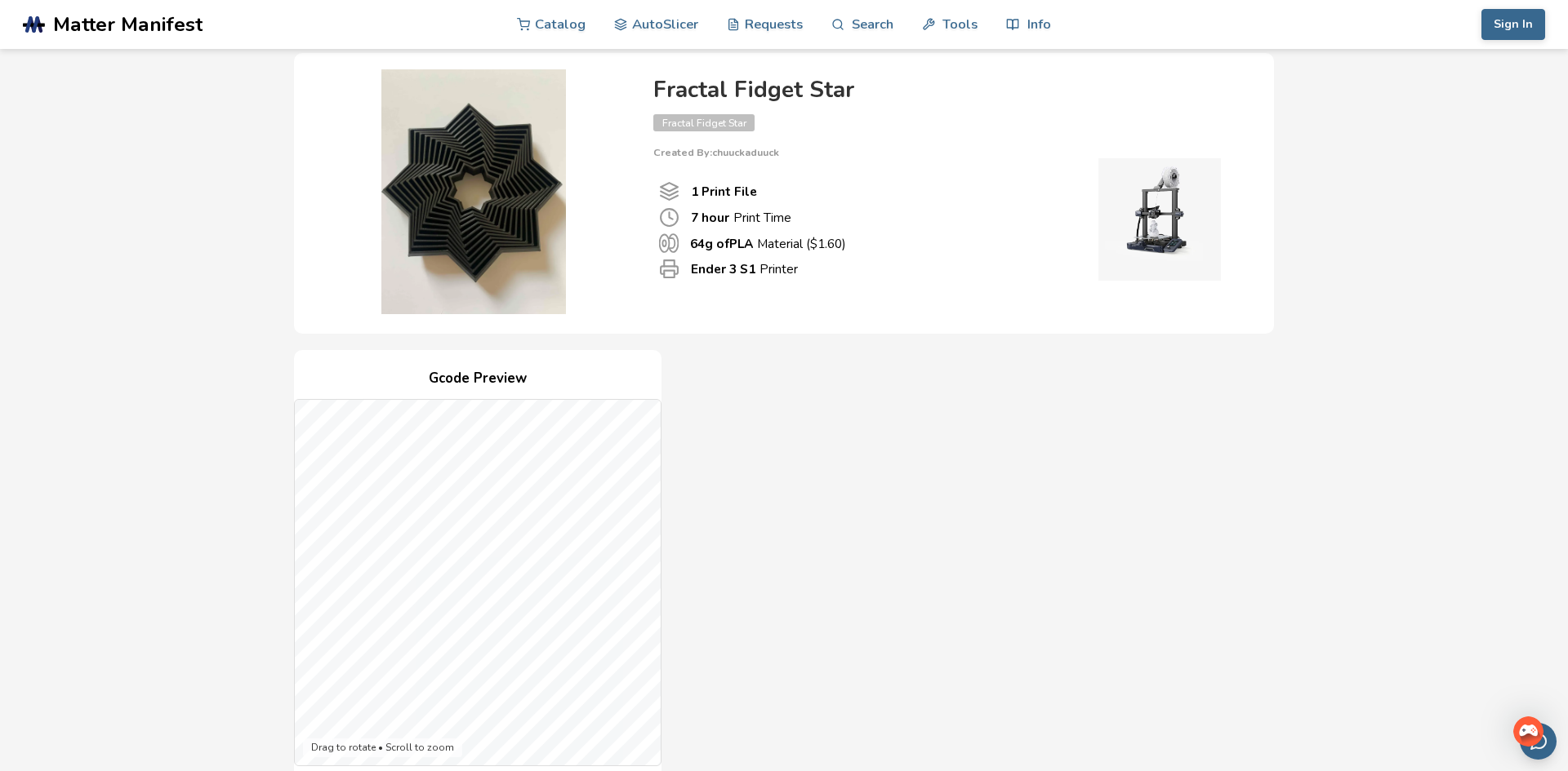
click at [872, 404] on div "Gcode Preview Drag to rotate • Scroll to zoom Print File 1 7 hour Print Time ($…" at bounding box center [783, 646] width 980 height 594
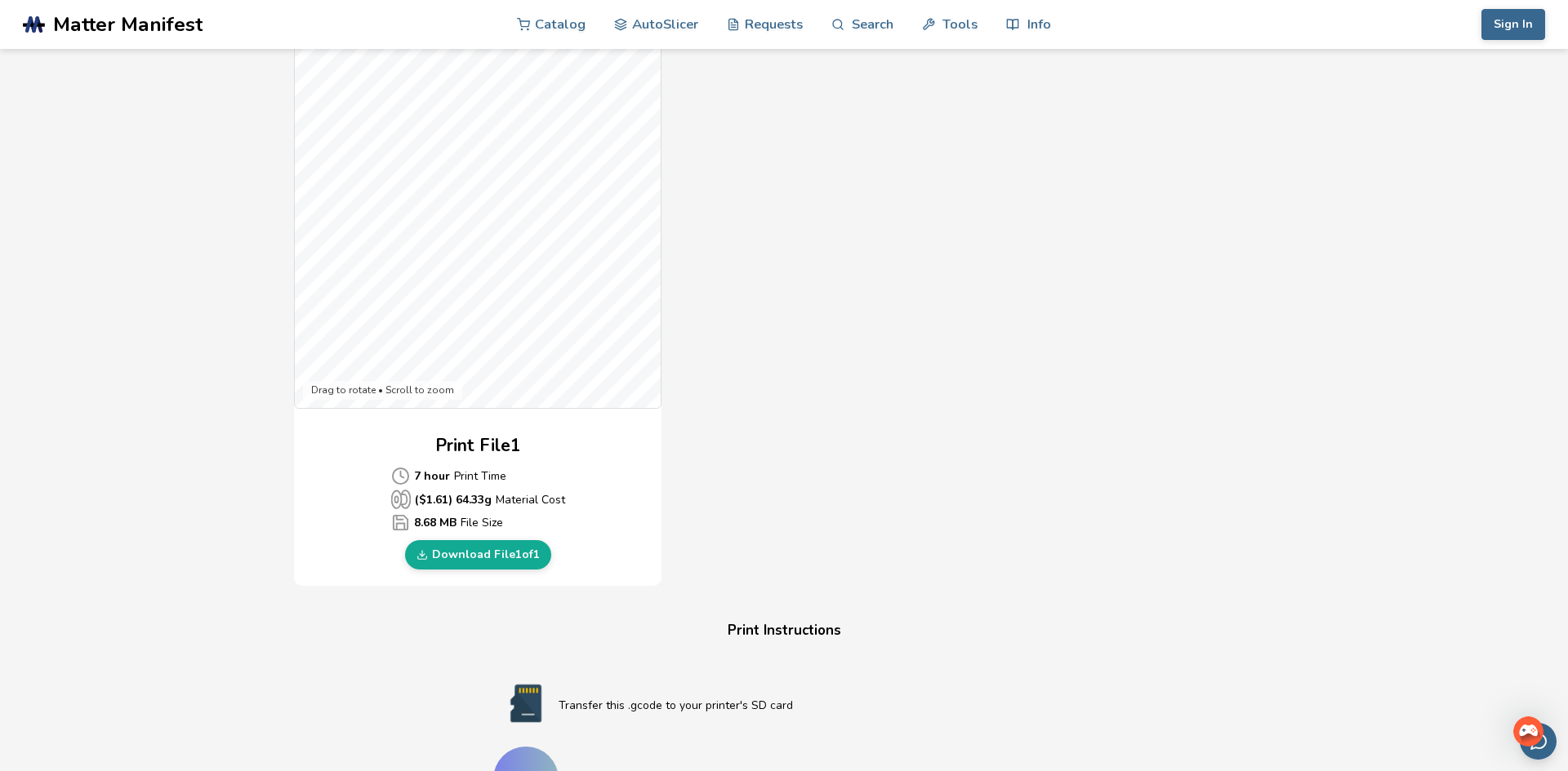
scroll to position [424, 0]
click at [464, 556] on link "Download File 1 of 1" at bounding box center [478, 553] width 146 height 29
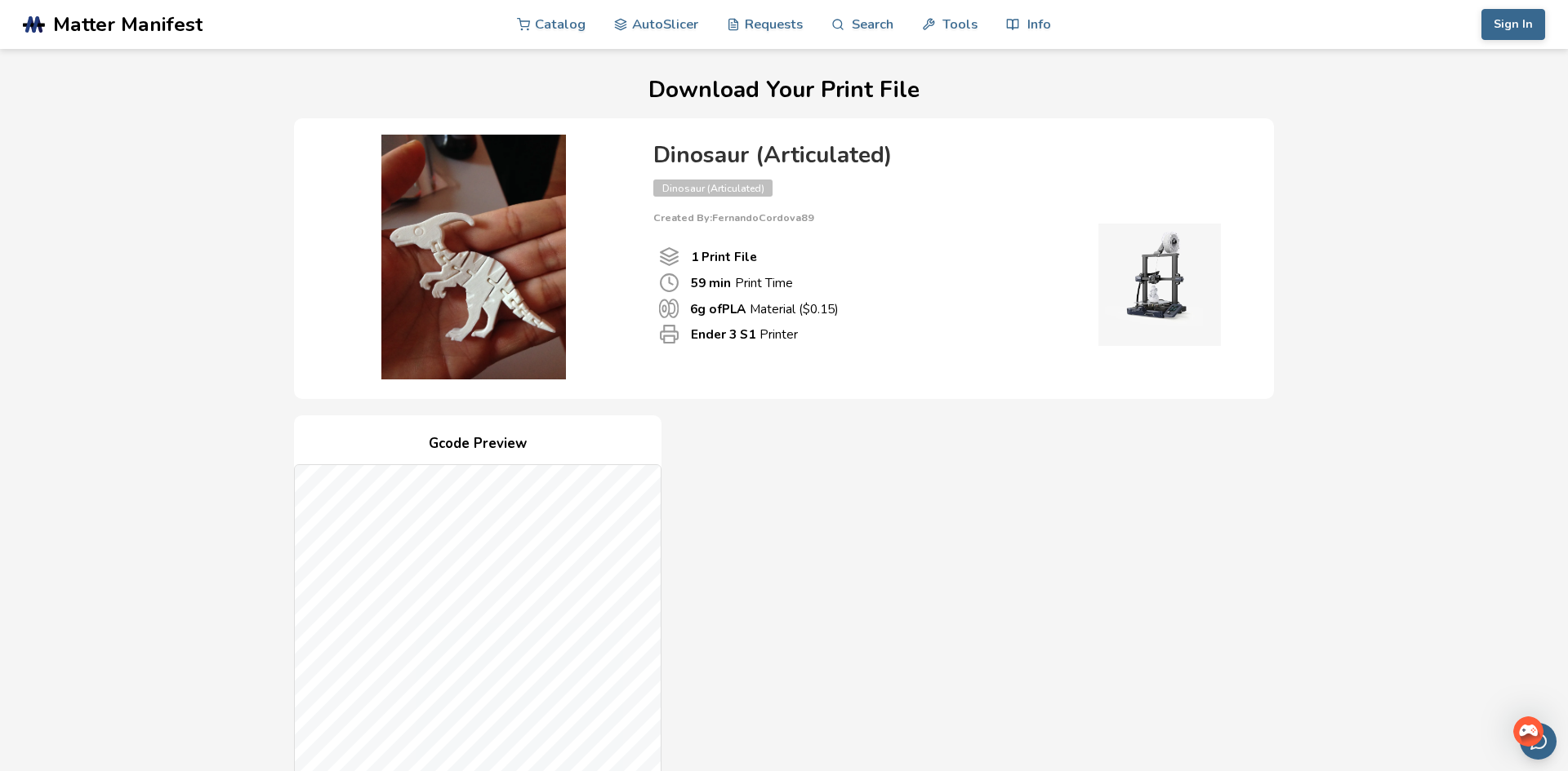
click at [933, 537] on div "Gcode Preview Drag to rotate • Scroll to zoom Print File 1 59 min Print Time ($…" at bounding box center [783, 712] width 980 height 594
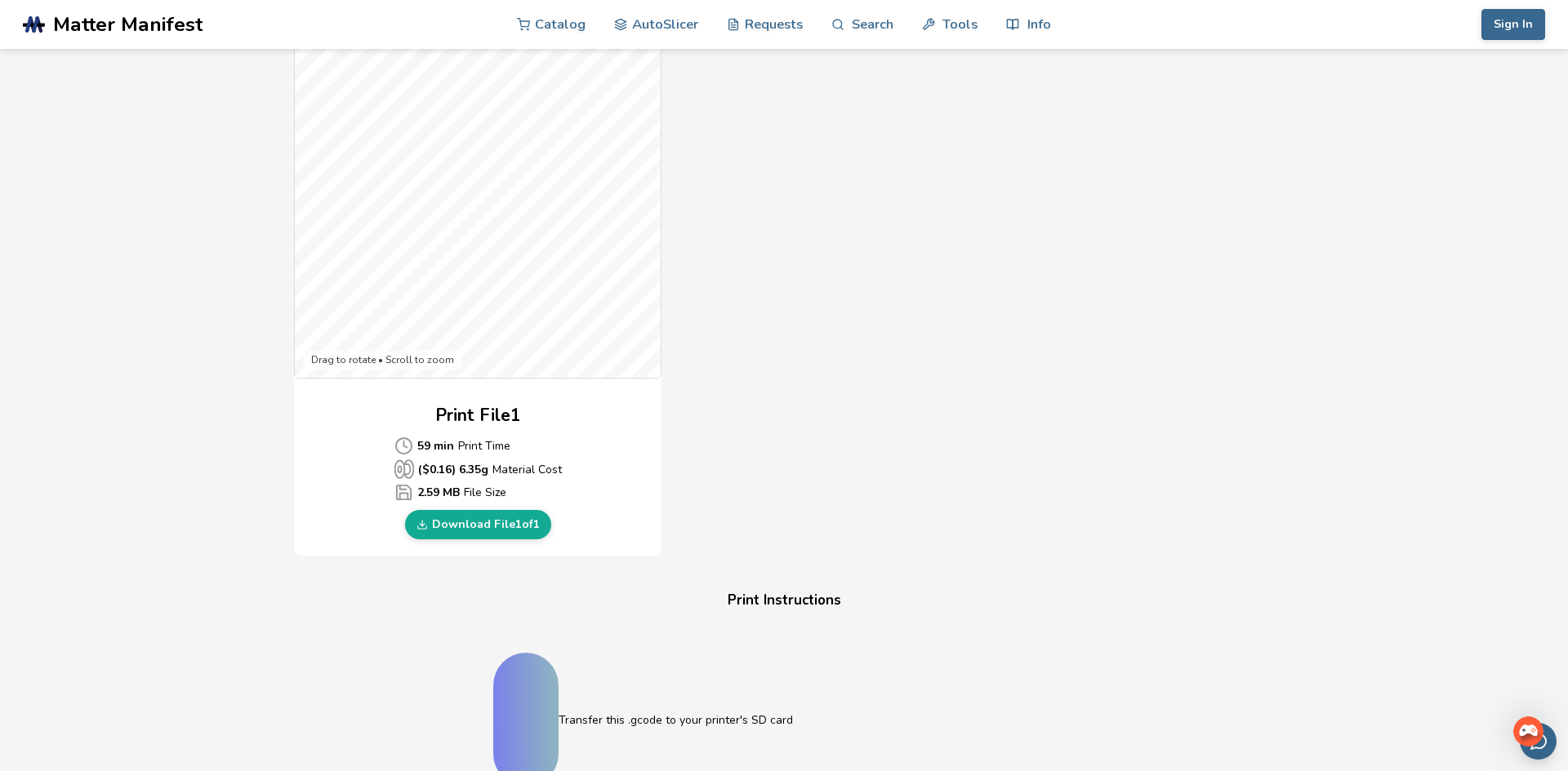
scroll to position [457, 0]
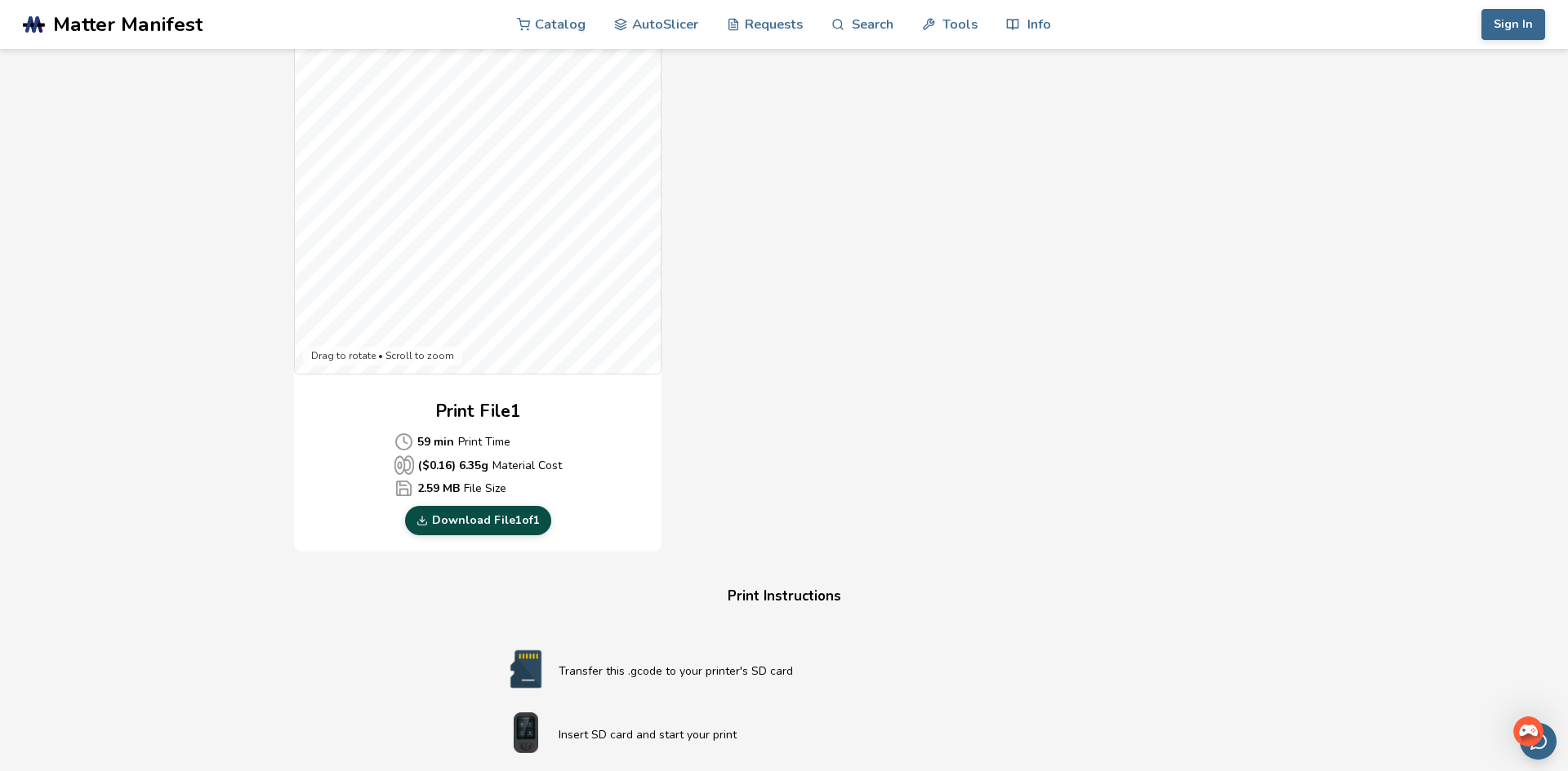
click at [461, 530] on link "Download File 1 of 1" at bounding box center [478, 520] width 146 height 29
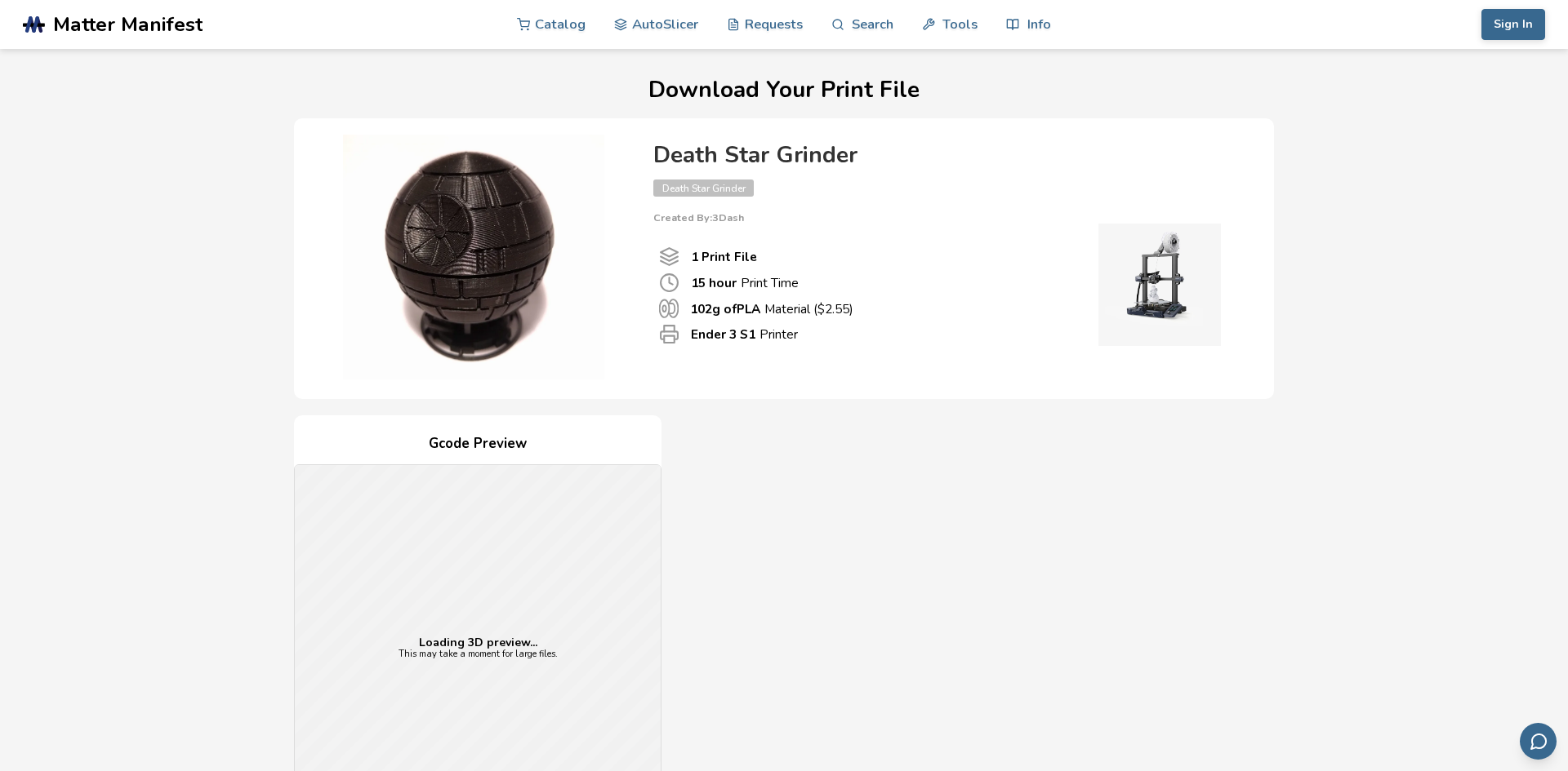
click at [942, 509] on div "Gcode Preview Loading 3D preview... This may take a moment for large files. Pri…" at bounding box center [783, 712] width 980 height 594
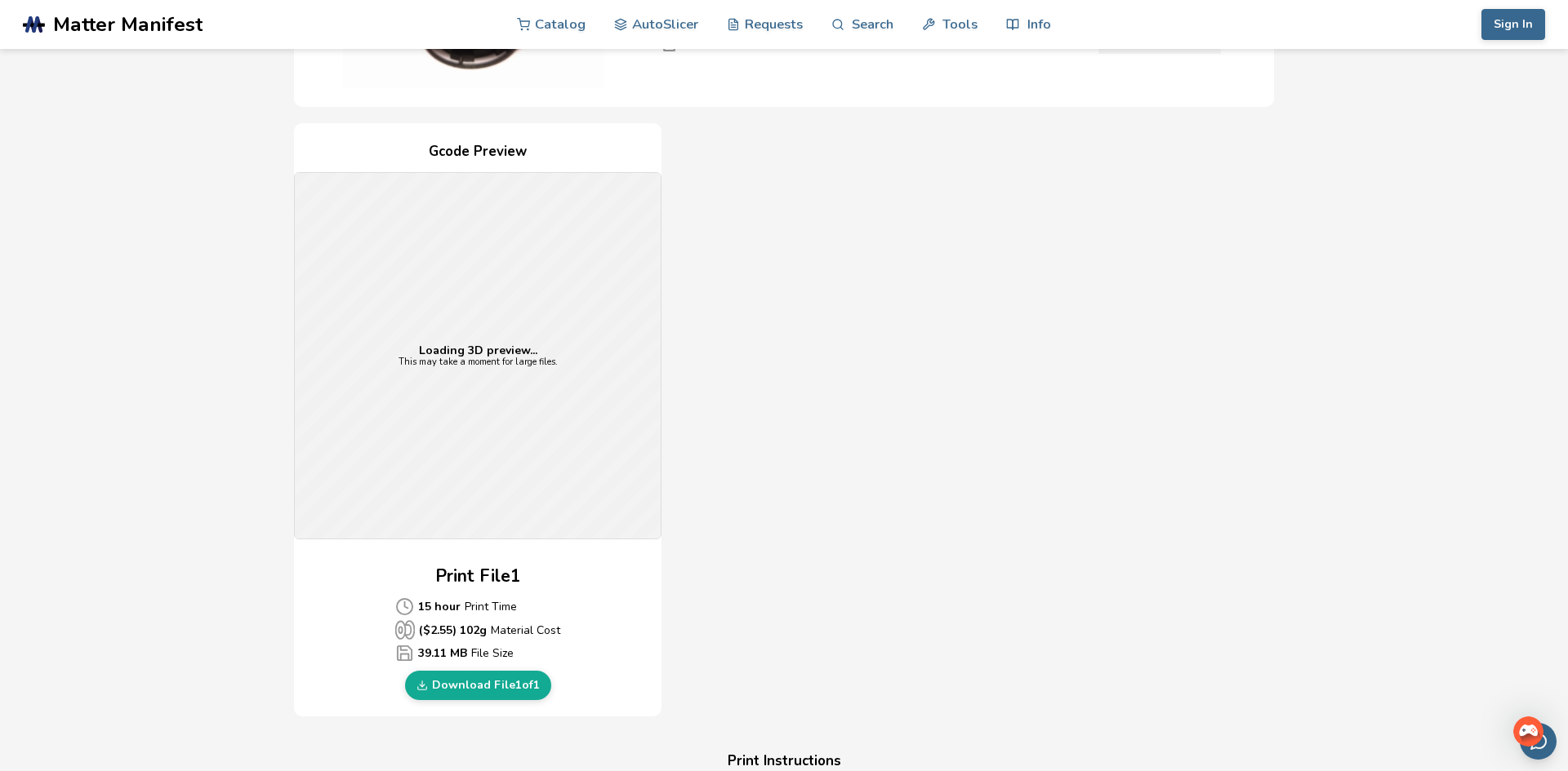
scroll to position [293, 0]
click at [470, 669] on link "Download File 1 of 1" at bounding box center [478, 684] width 146 height 29
click at [916, 168] on div "Gcode Preview Loading 3D preview... This may take a moment for large files. Pri…" at bounding box center [783, 418] width 980 height 594
click at [472, 669] on link "Download File 1 of 1" at bounding box center [478, 684] width 146 height 29
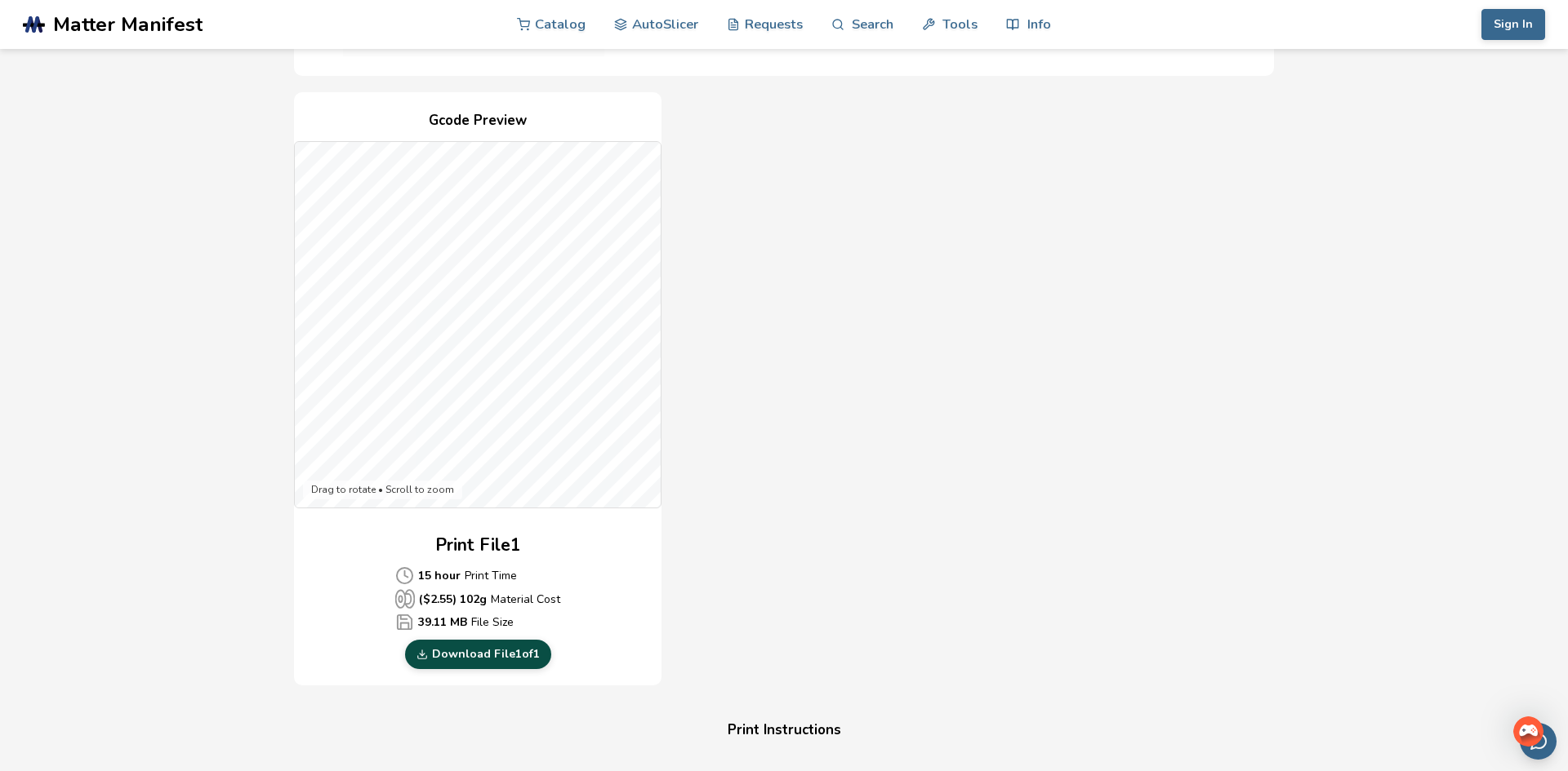
scroll to position [359, 0]
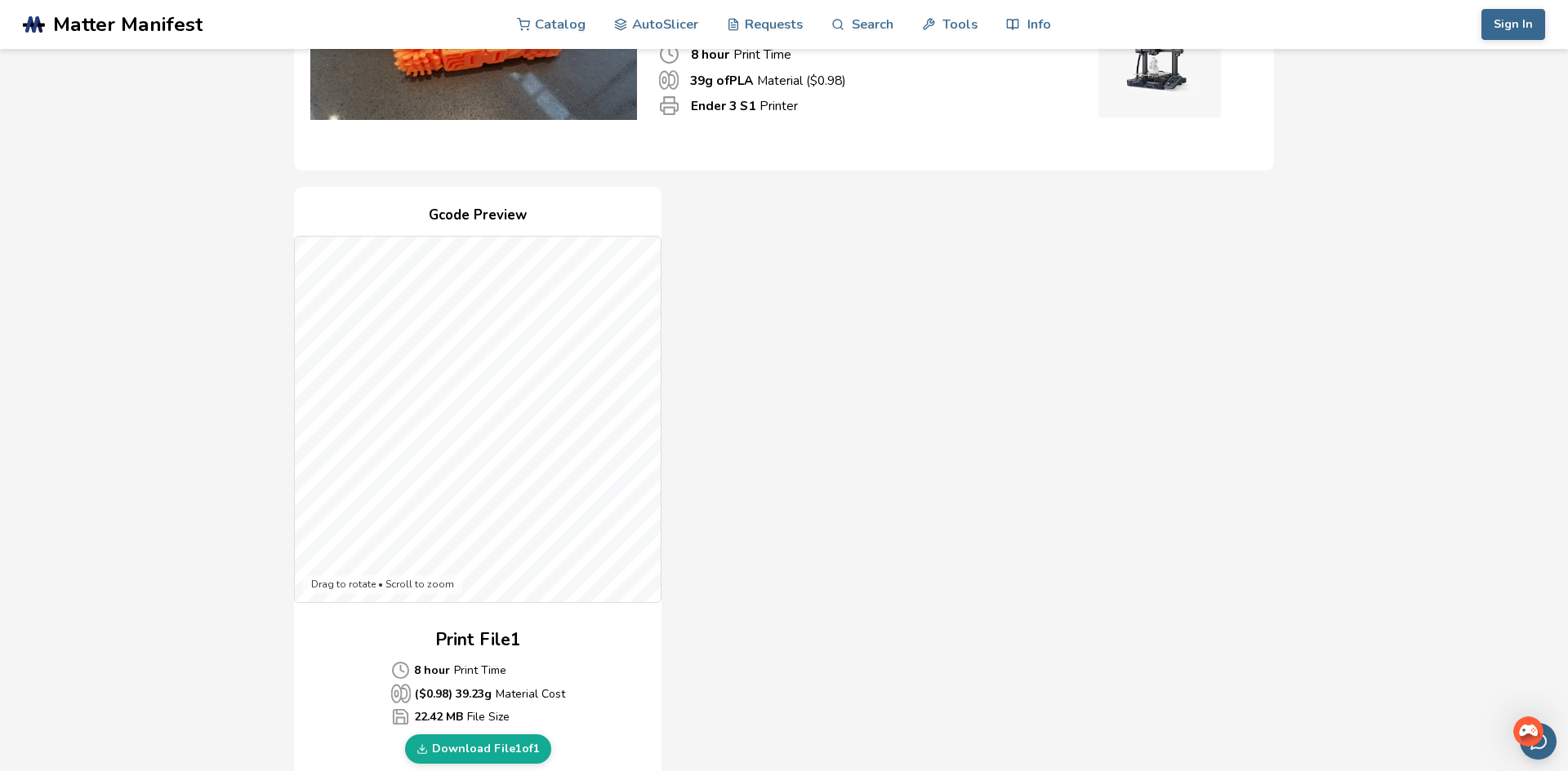
scroll to position [490, 0]
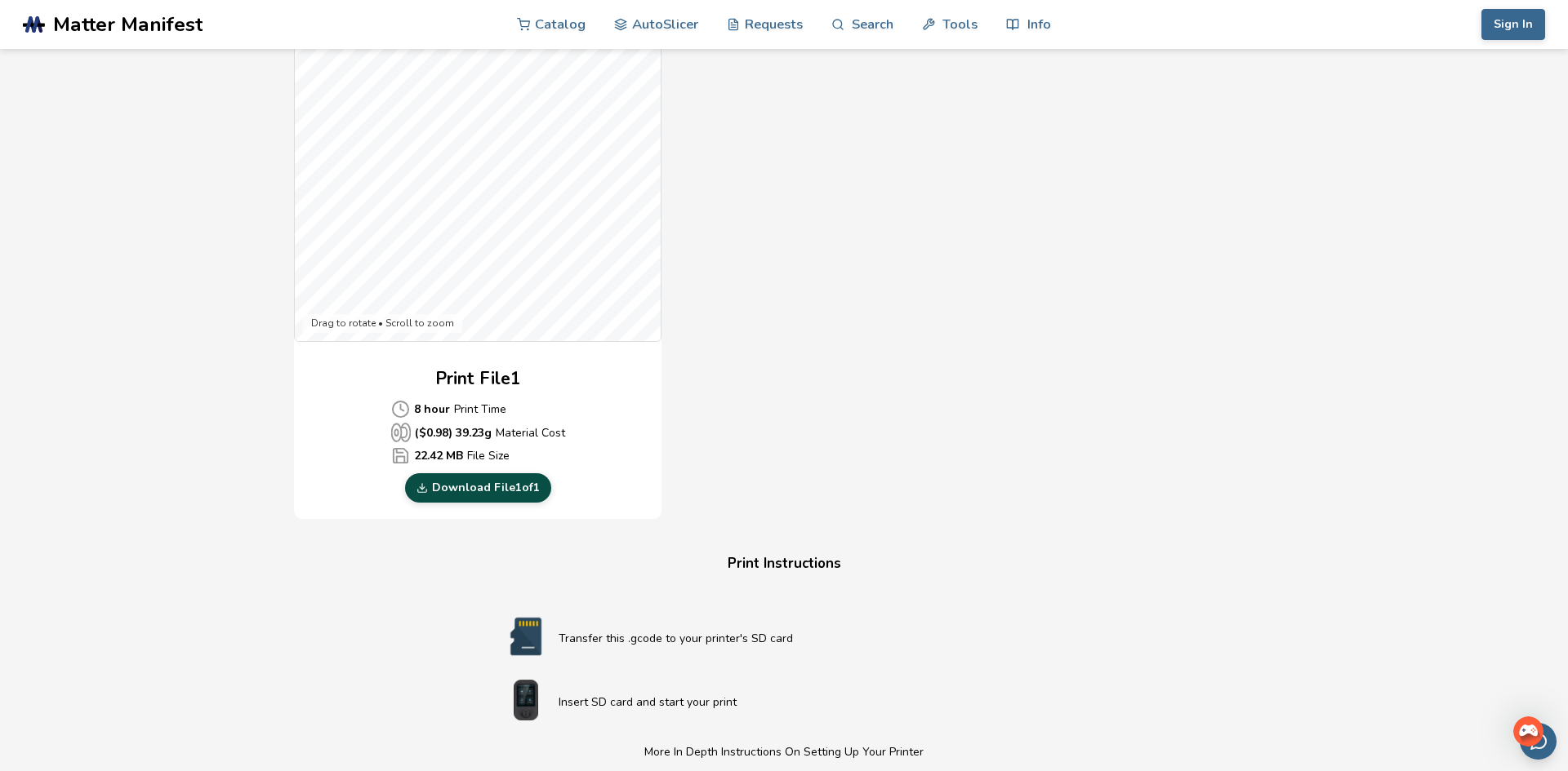
click at [477, 486] on link "Download File 1 of 1" at bounding box center [478, 488] width 146 height 29
